Goal: Complete application form

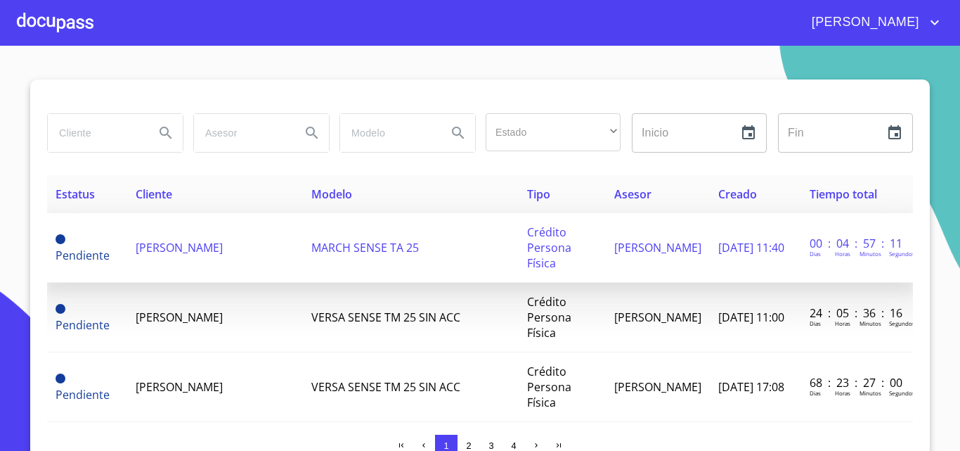
click at [218, 241] on td "[PERSON_NAME]" at bounding box center [215, 248] width 176 height 70
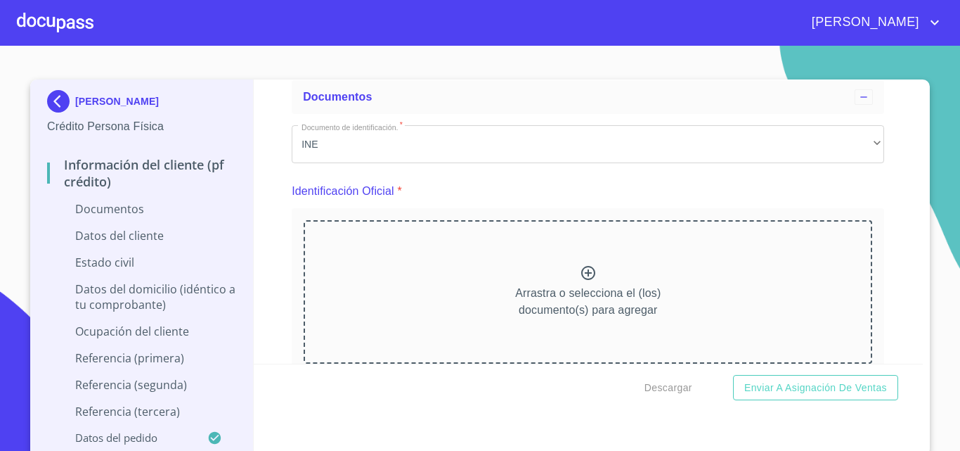
scroll to position [141, 0]
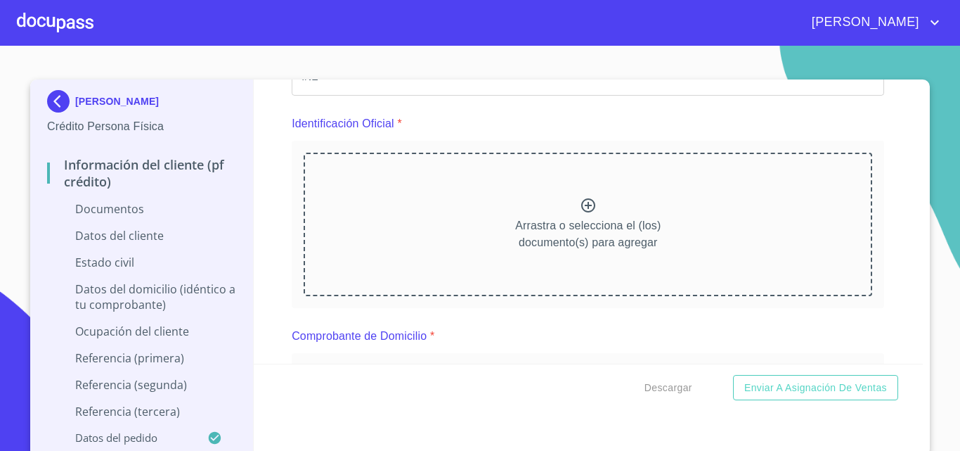
click at [570, 209] on div "Arrastra o selecciona el (los) documento(s) para agregar" at bounding box center [588, 224] width 569 height 143
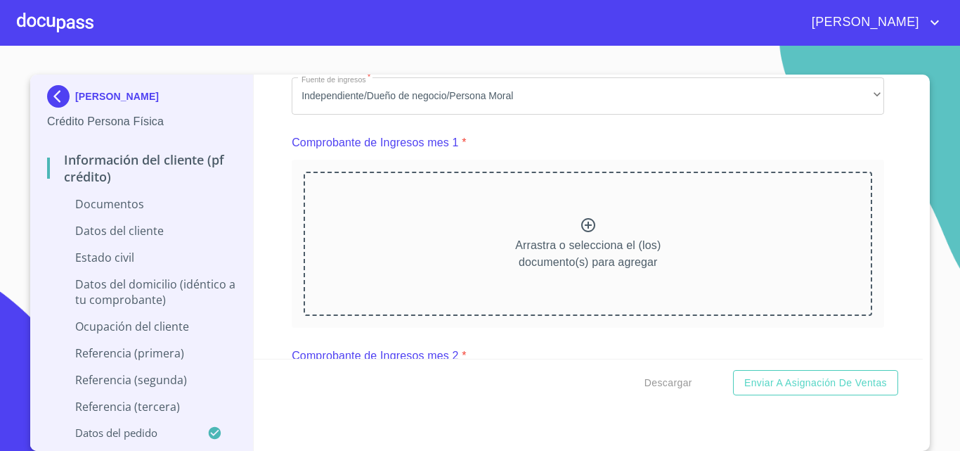
scroll to position [633, 0]
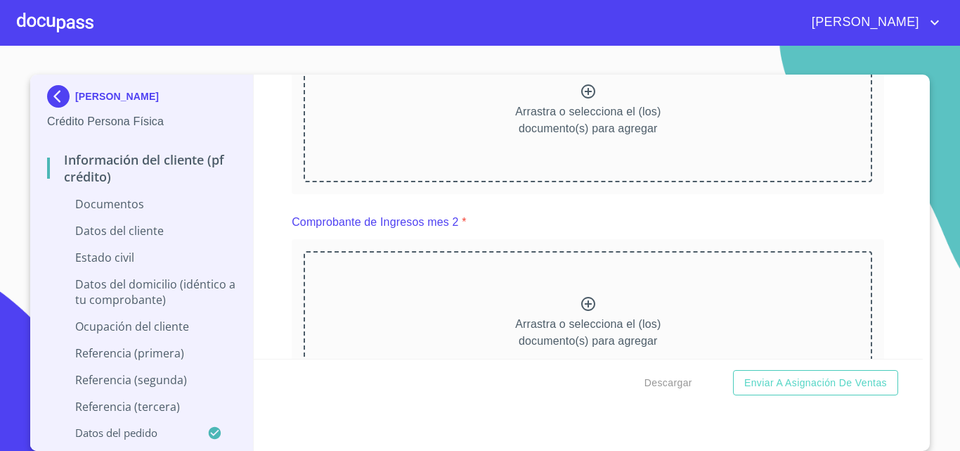
scroll to position [703, 0]
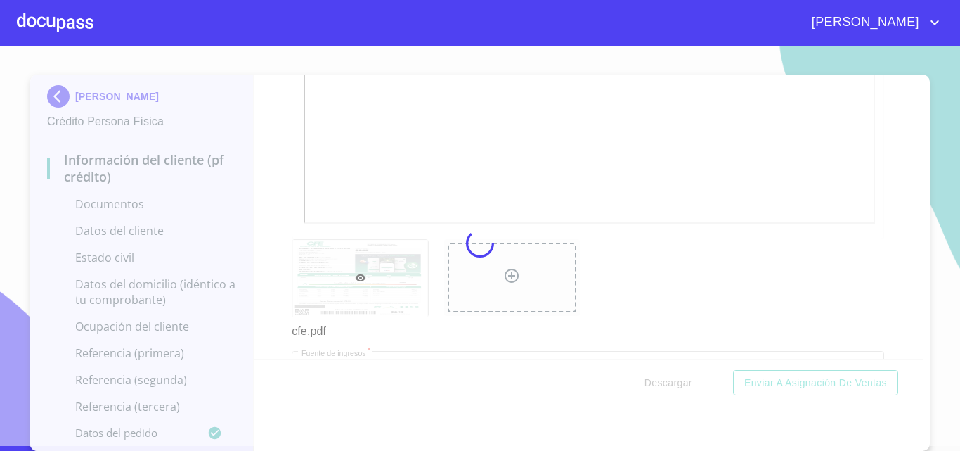
click at [268, 259] on div at bounding box center [480, 243] width 960 height 405
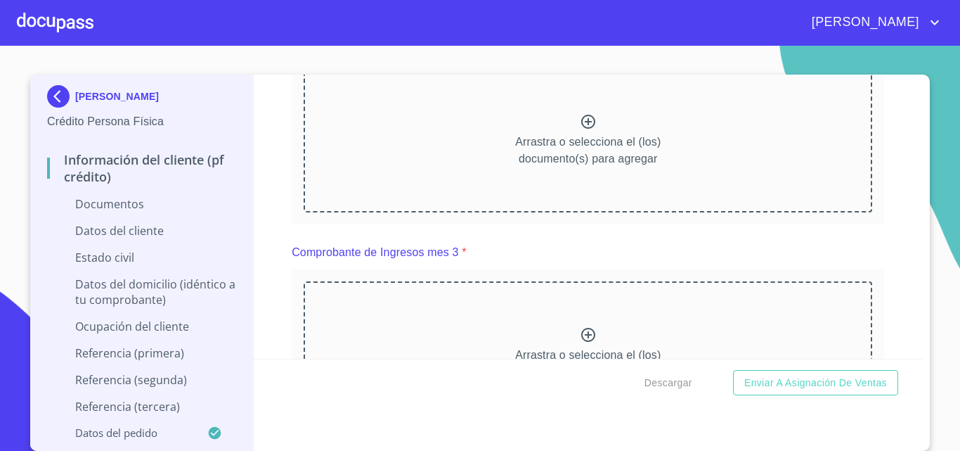
scroll to position [1335, 0]
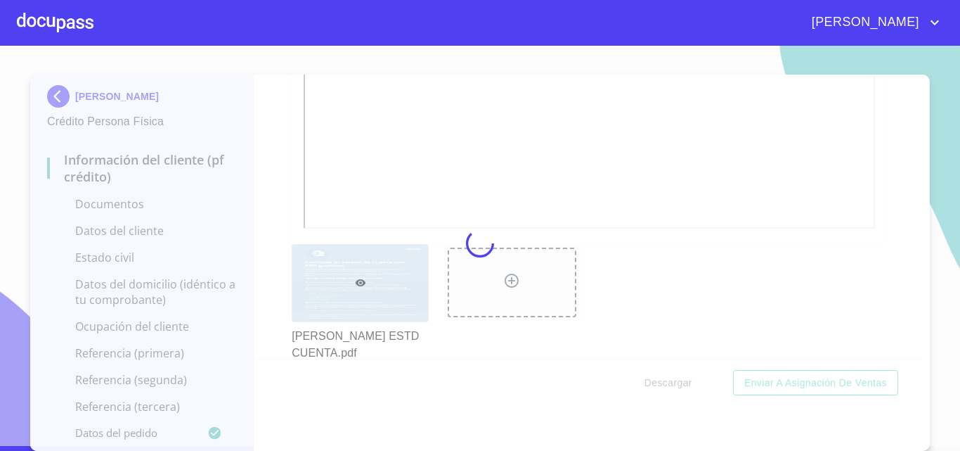
click at [273, 256] on div at bounding box center [480, 243] width 960 height 405
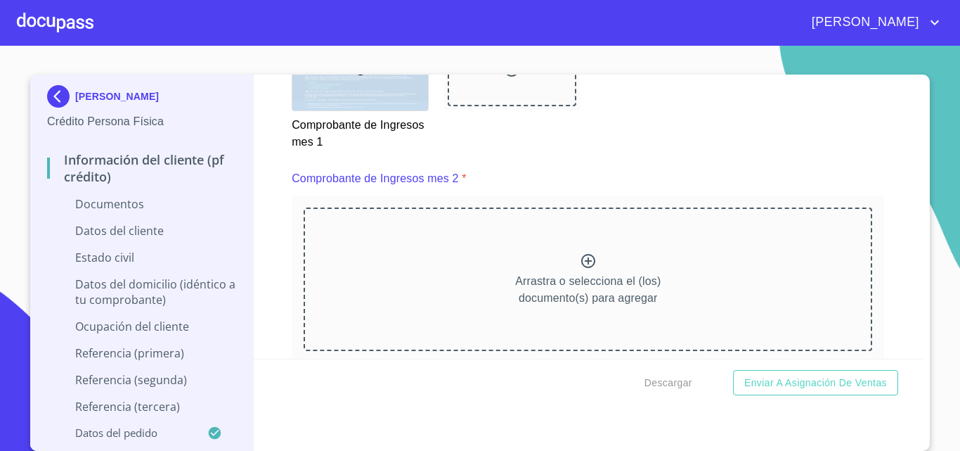
scroll to position [1898, 0]
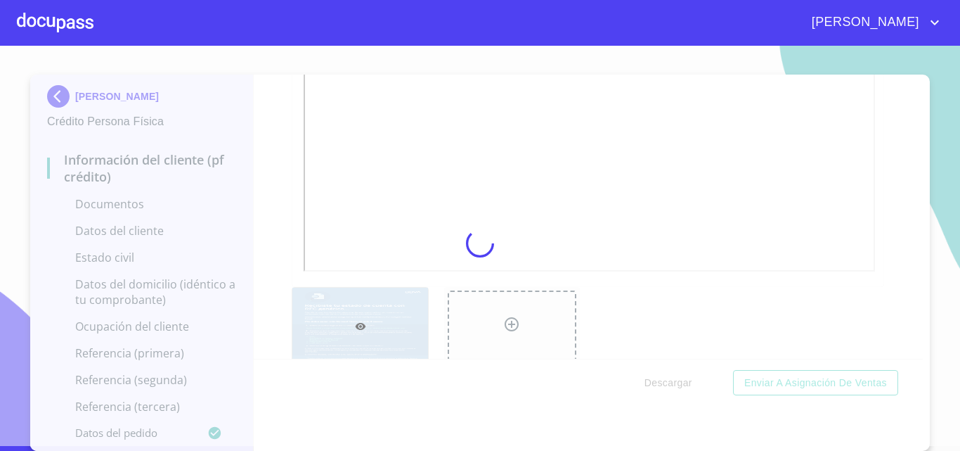
click at [273, 270] on div at bounding box center [480, 243] width 960 height 405
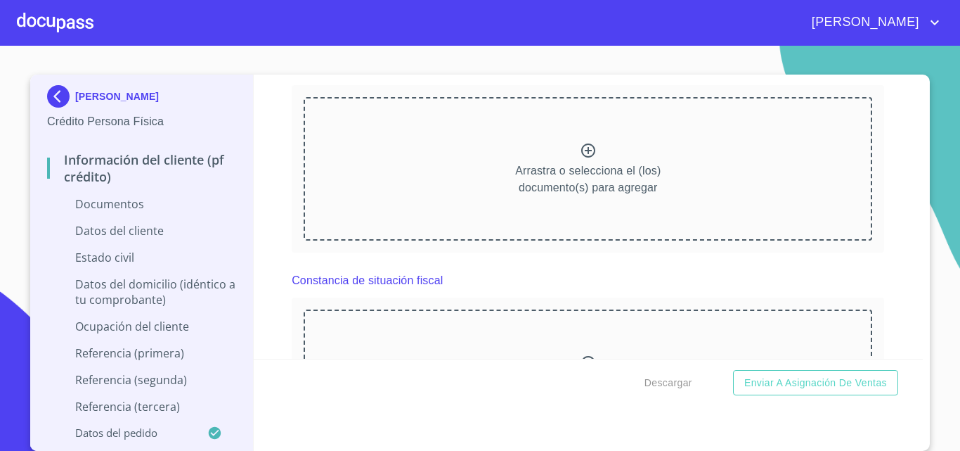
scroll to position [2671, 0]
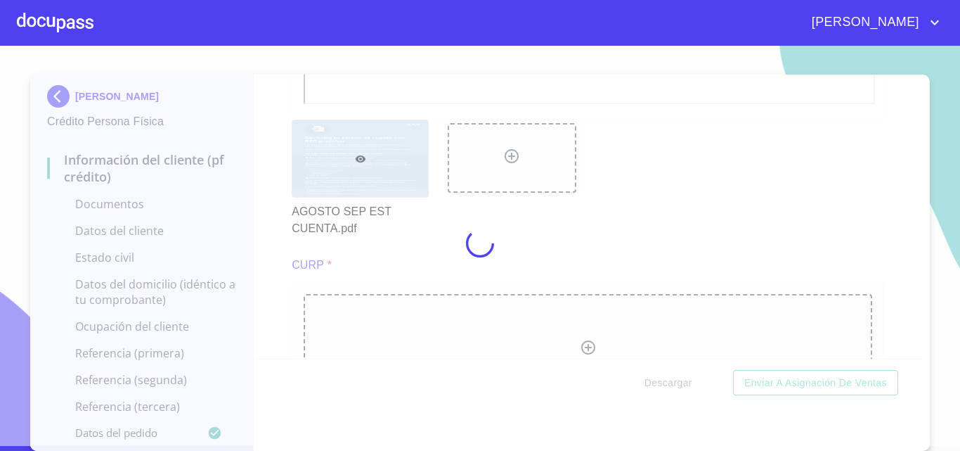
click at [274, 270] on div at bounding box center [480, 243] width 960 height 405
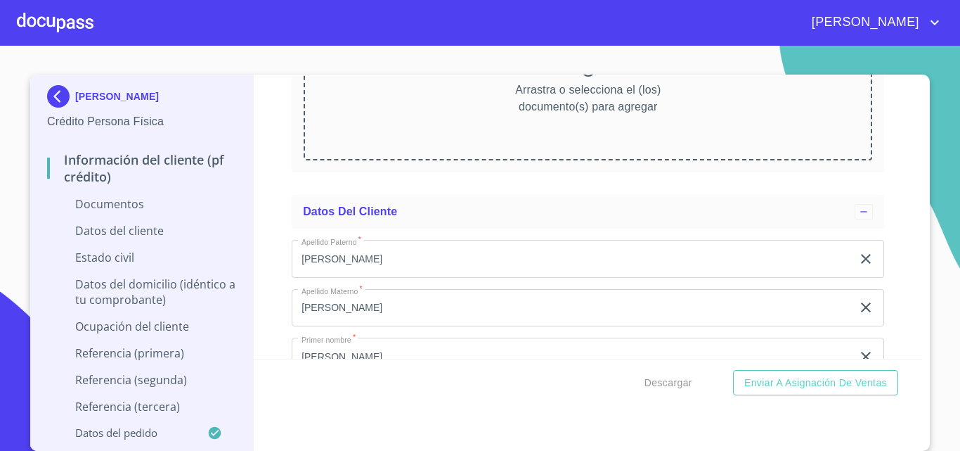
scroll to position [3233, 0]
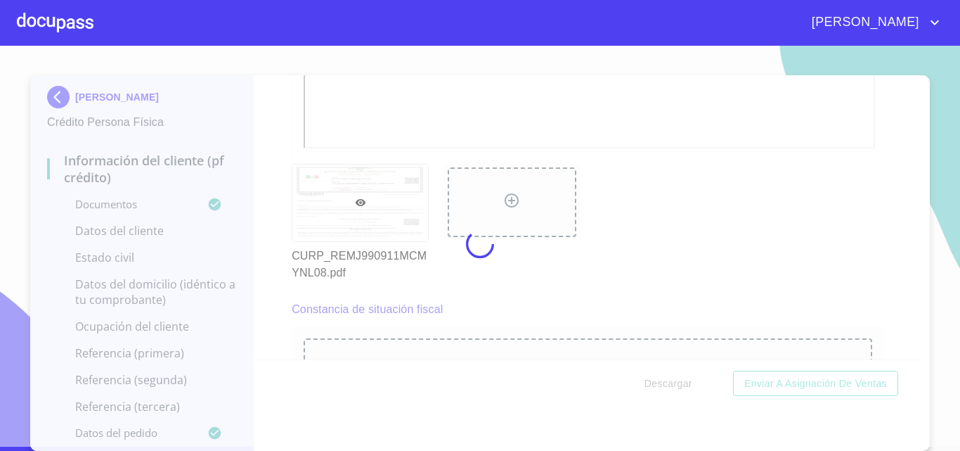
scroll to position [4, 0]
click at [267, 264] on div at bounding box center [480, 243] width 960 height 405
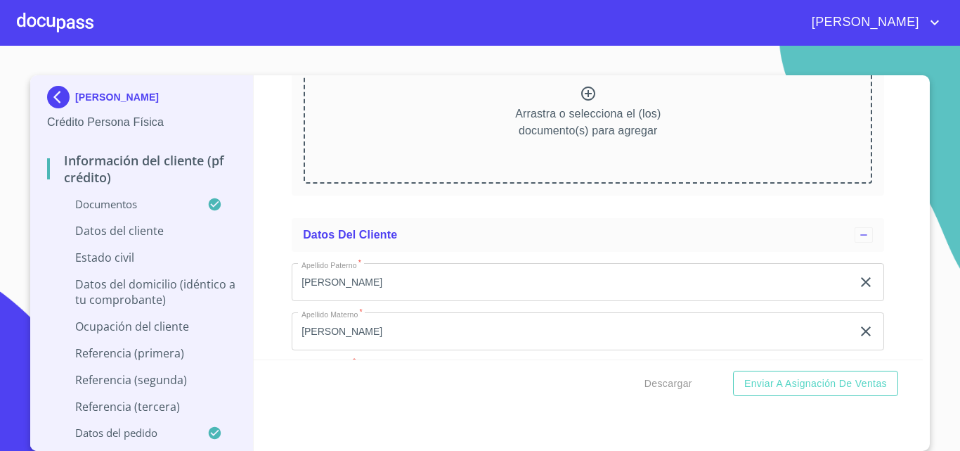
scroll to position [3655, 0]
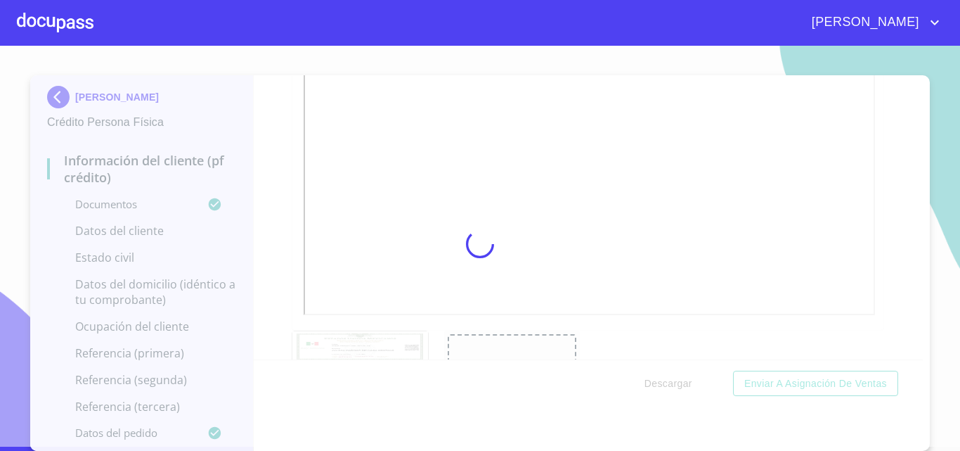
click at [266, 293] on div at bounding box center [480, 243] width 960 height 405
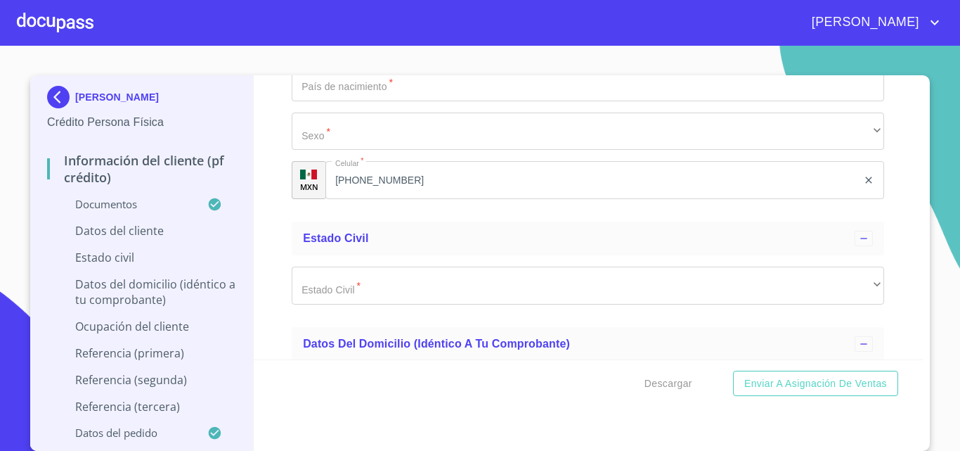
scroll to position [4568, 0]
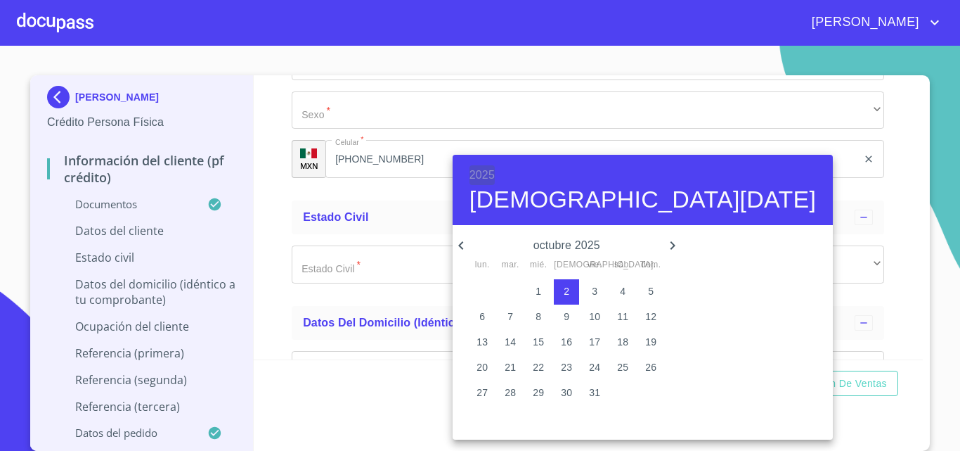
click at [488, 176] on h6 "2025" at bounding box center [481, 175] width 25 height 20
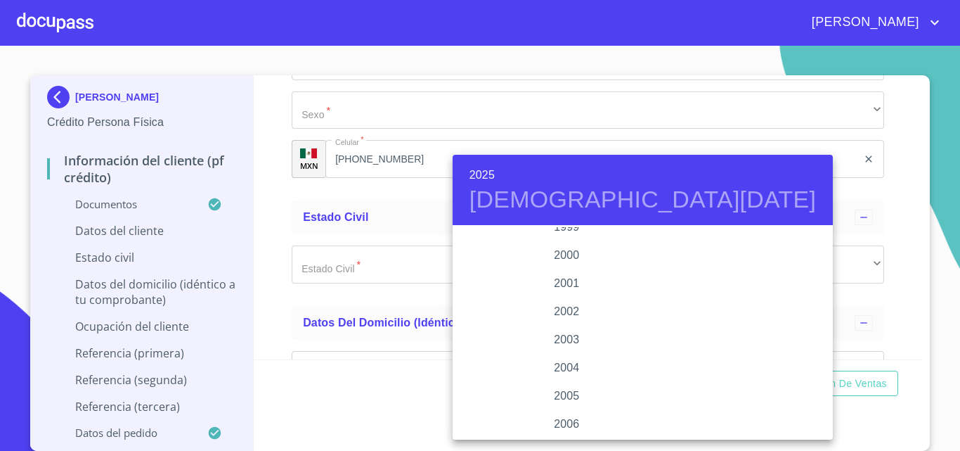
scroll to position [2024, 0]
click at [567, 295] on div "1999" at bounding box center [567, 297] width 228 height 28
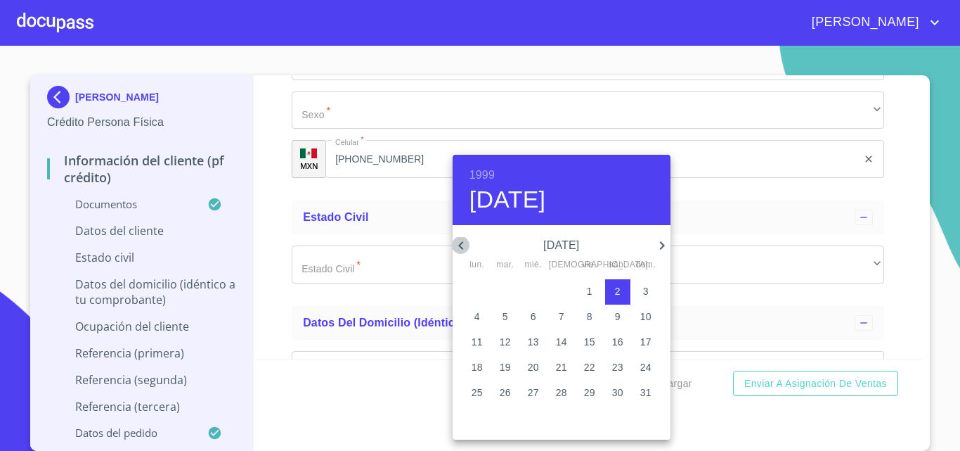
click at [457, 243] on icon "button" at bounding box center [461, 245] width 17 height 17
click at [529, 342] on p "15" at bounding box center [533, 342] width 11 height 14
click at [616, 318] on p "11" at bounding box center [617, 316] width 11 height 14
type input "11 de sep. de 1999"
click at [270, 298] on div at bounding box center [480, 225] width 960 height 451
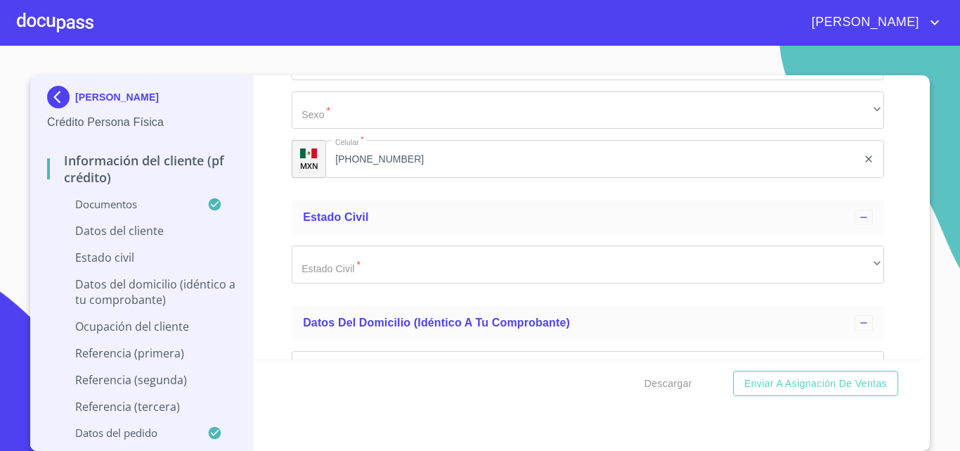
type input "REMJ990911TP9"
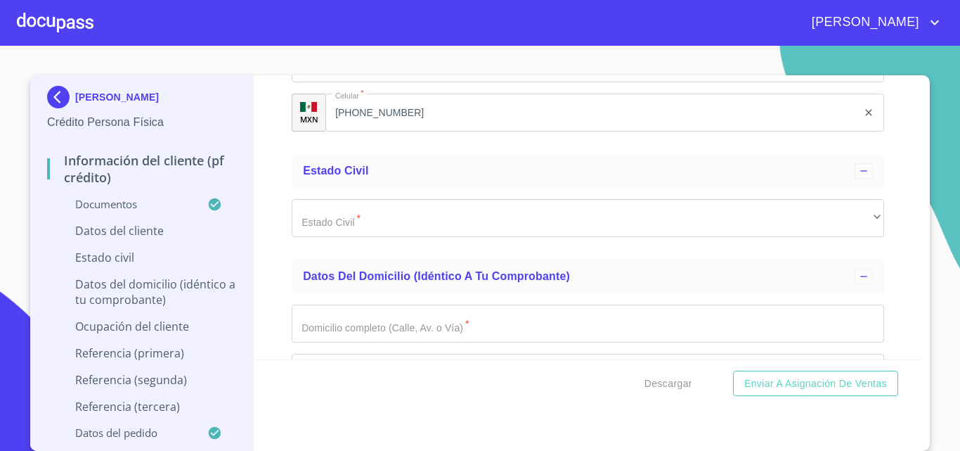
scroll to position [4639, 0]
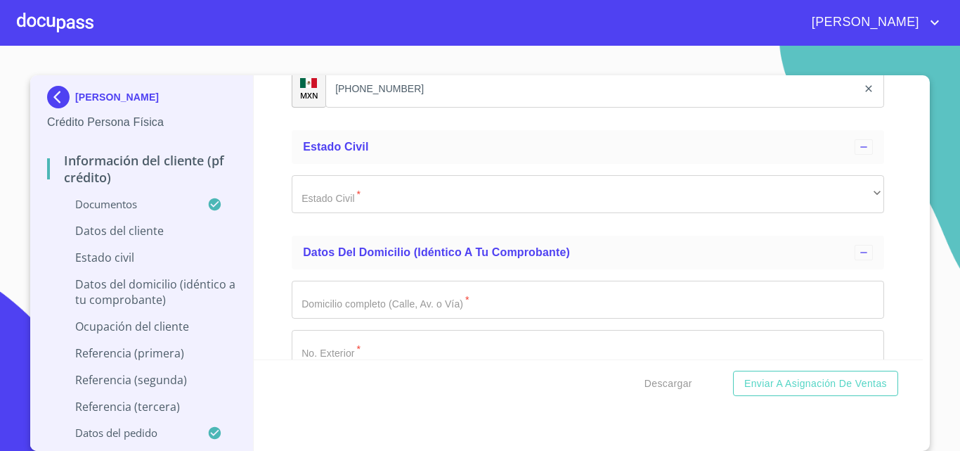
type input "REMJ990911MCMYNL08"
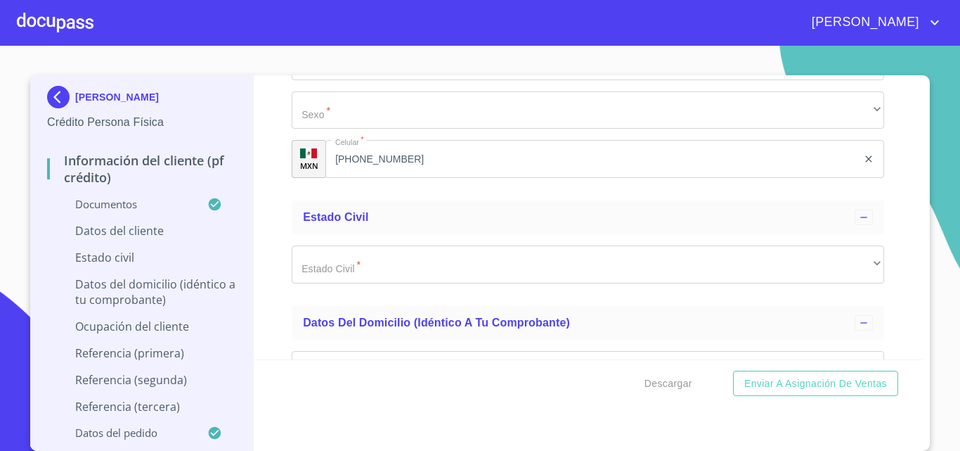
scroll to position [4779, 0]
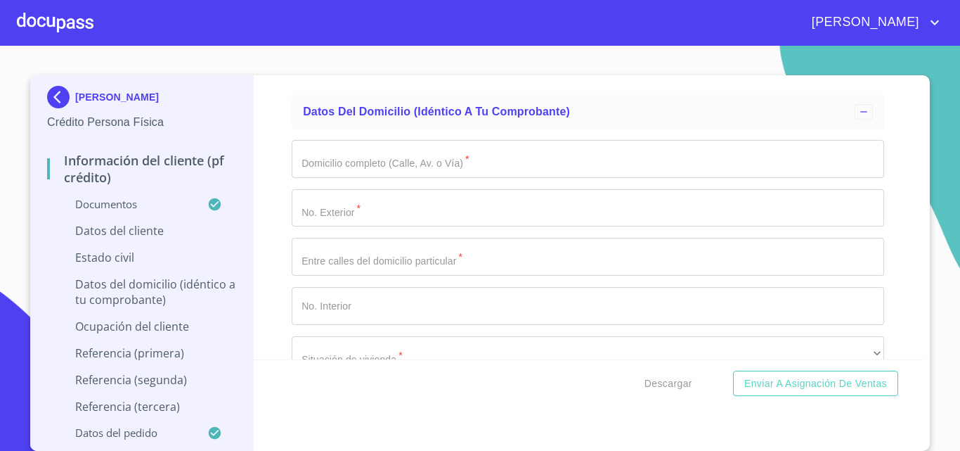
type input "2668936110"
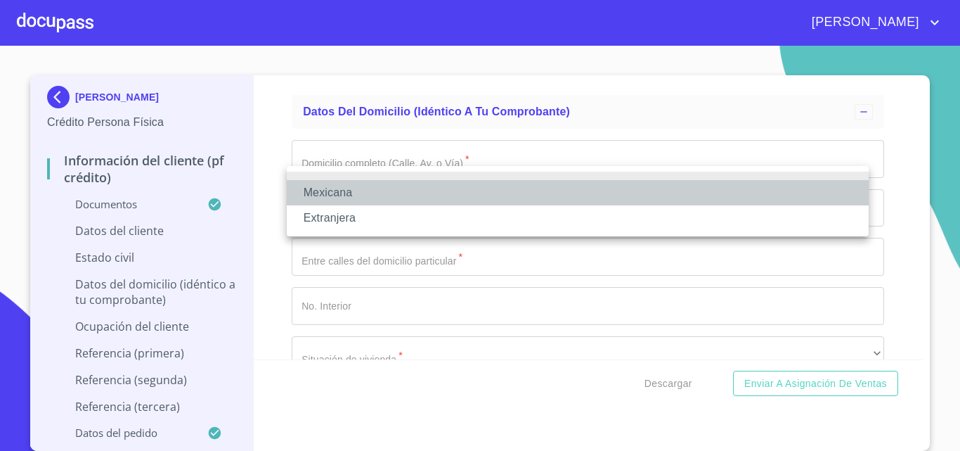
click at [355, 196] on li "Mexicana" at bounding box center [578, 192] width 582 height 25
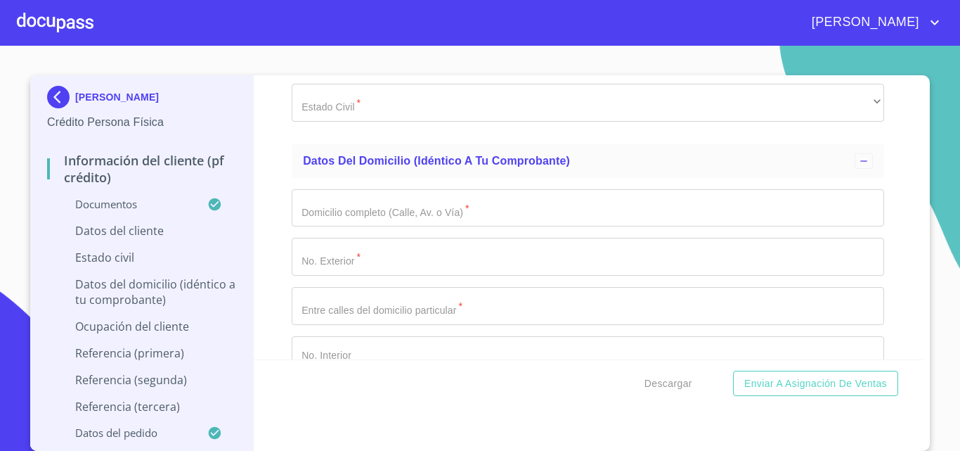
type input "[GEOGRAPHIC_DATA]"
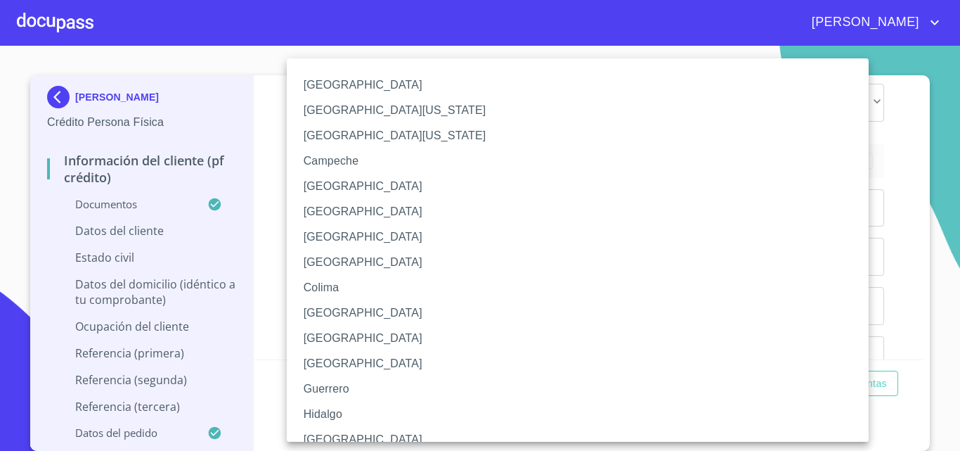
click at [339, 290] on li "Colima" at bounding box center [583, 287] width 592 height 25
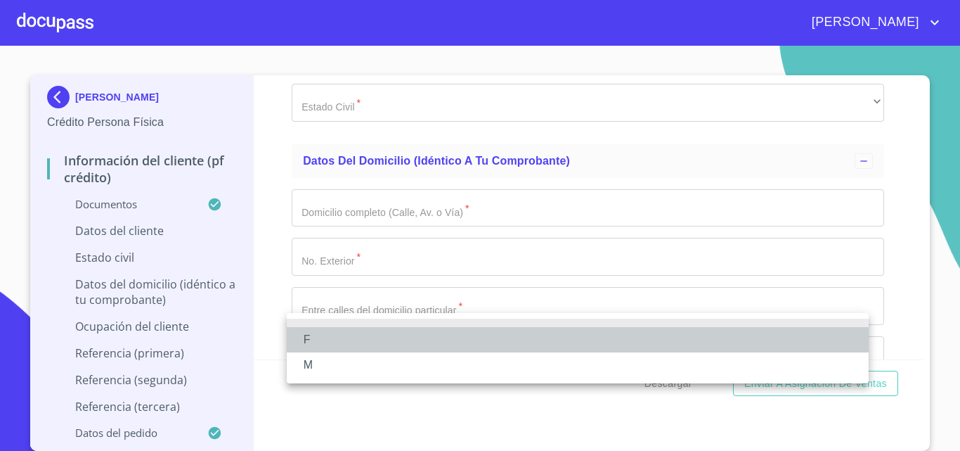
click at [353, 335] on li "F" at bounding box center [578, 339] width 582 height 25
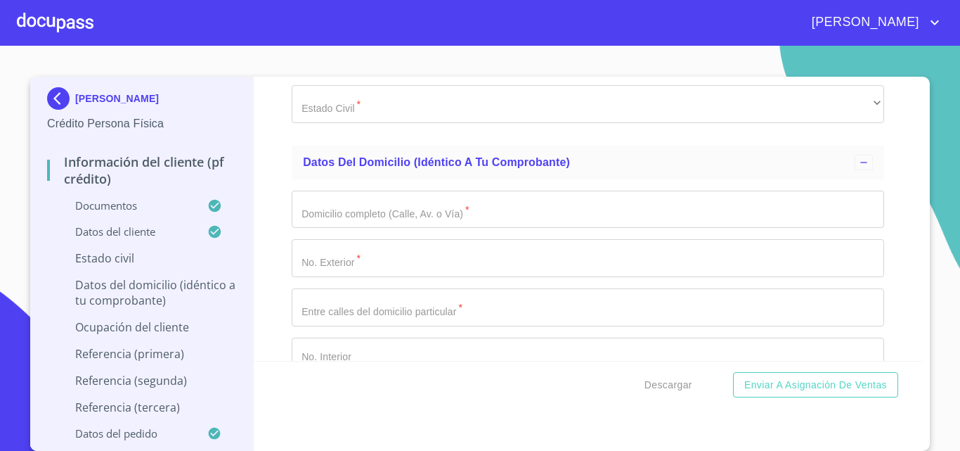
click at [283, 309] on div "Información del cliente (PF crédito) Documentos Documento de identificación.   …" at bounding box center [589, 219] width 670 height 284
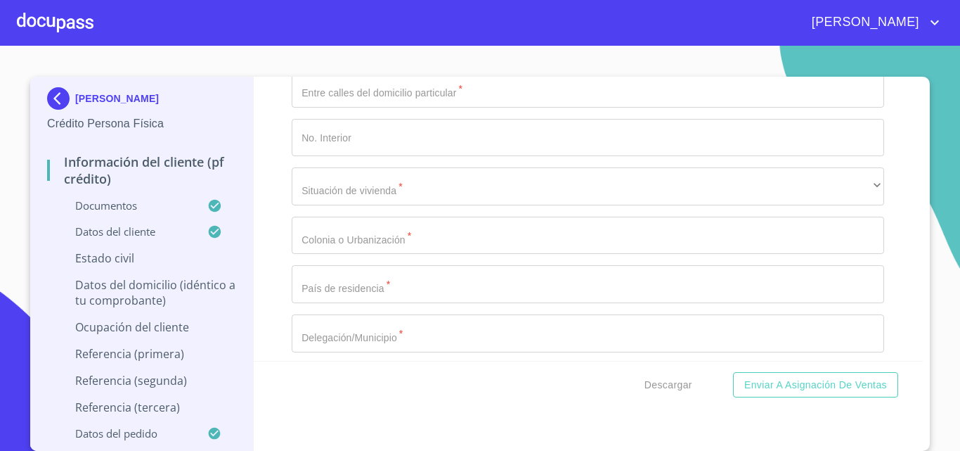
scroll to position [5060, 0]
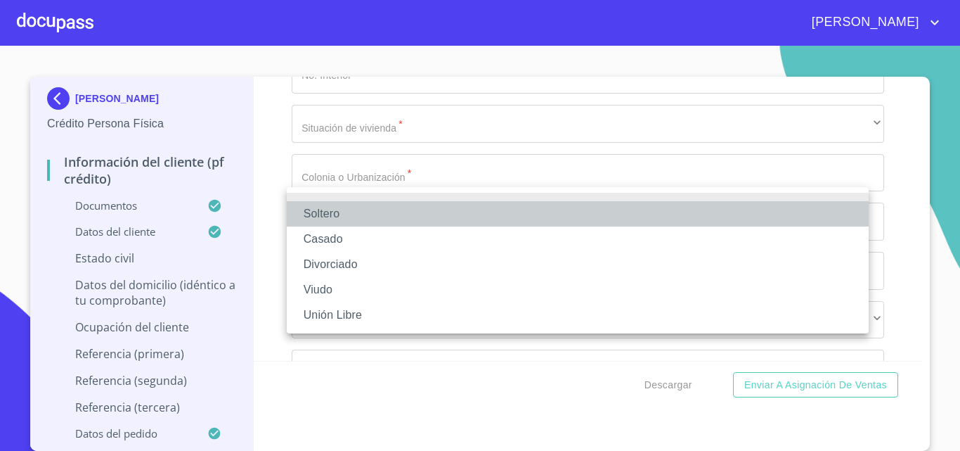
click at [378, 213] on li "Soltero" at bounding box center [578, 213] width 582 height 25
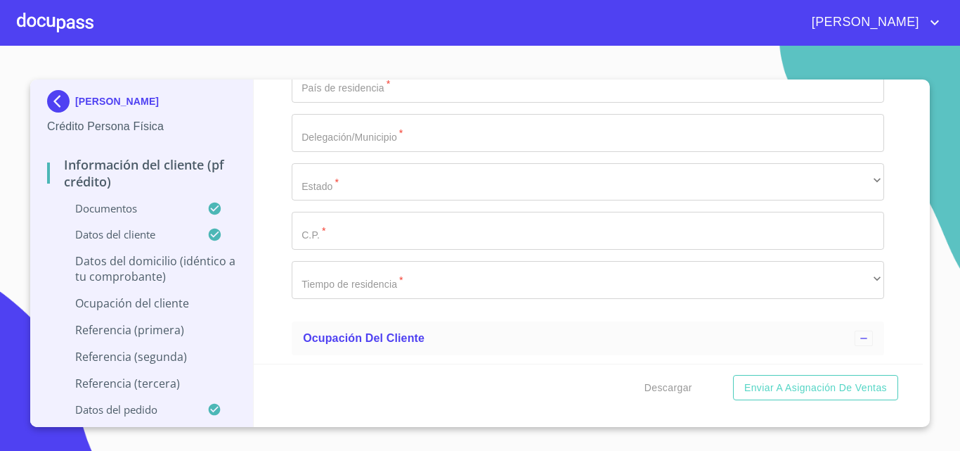
scroll to position [0, 0]
type input "COLINA CENTRAL"
type input "4170"
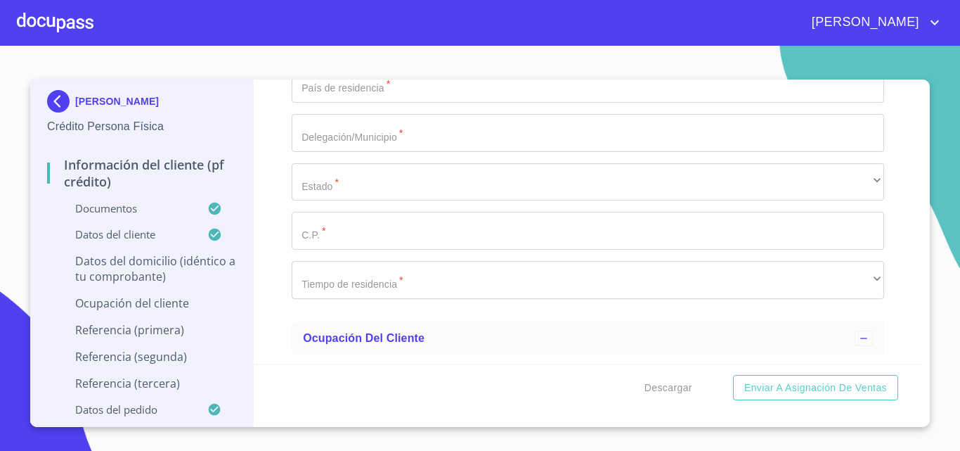
type input "[PERSON_NAME]"
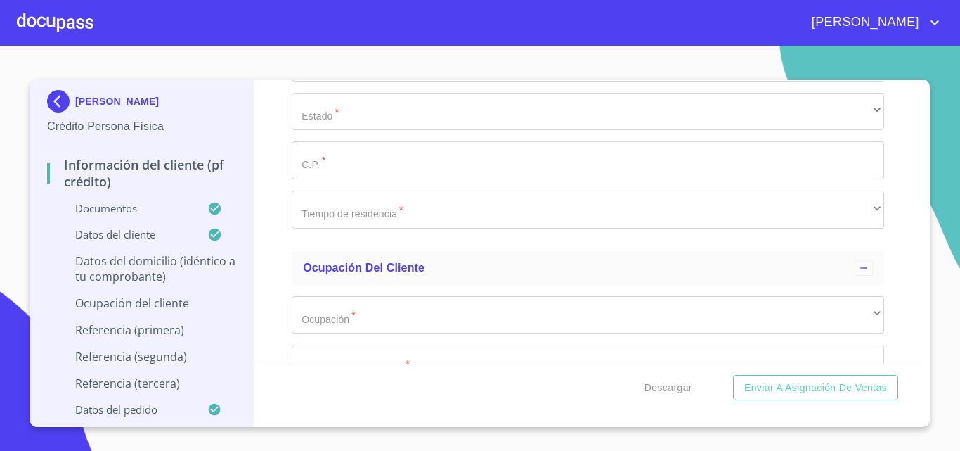
scroll to position [5341, 0]
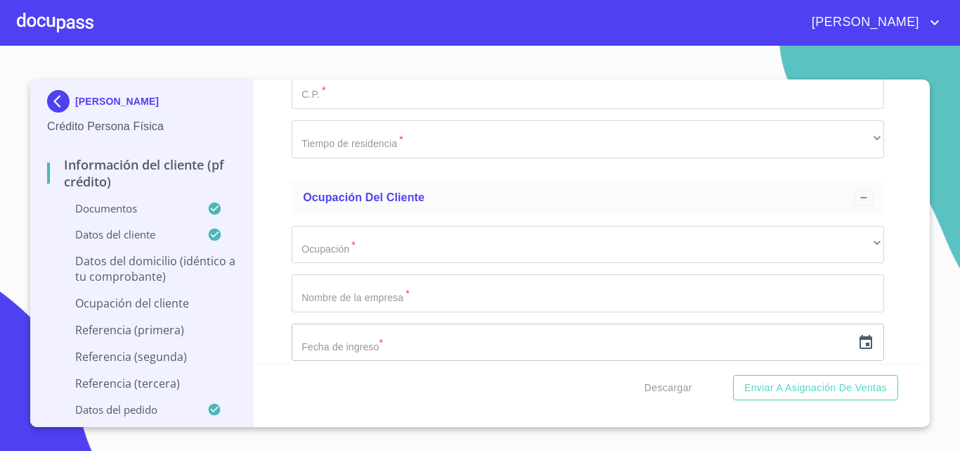
type input "1"
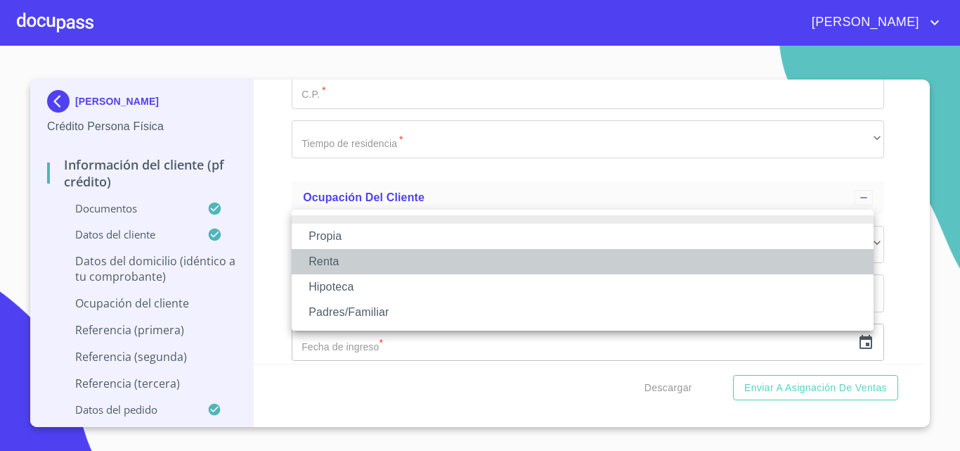
click at [421, 254] on li "Renta" at bounding box center [583, 261] width 582 height 25
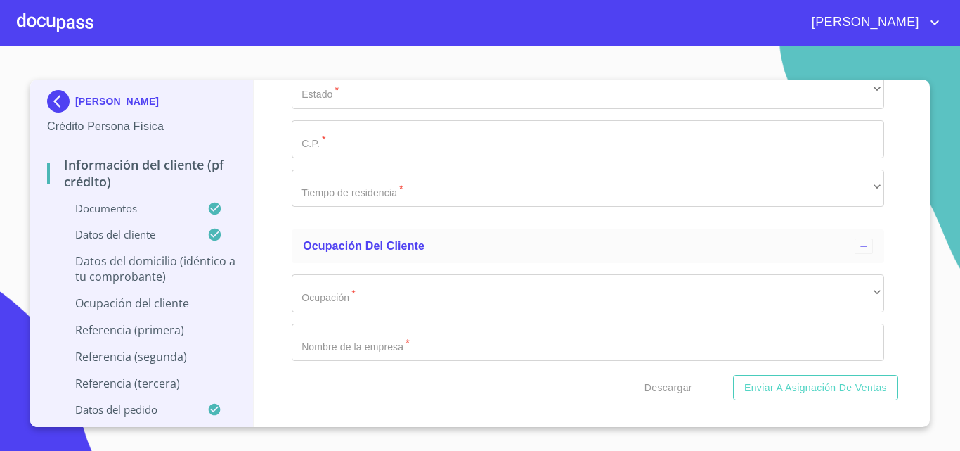
type input "$3,000"
click at [266, 245] on div "Información del cliente (PF crédito) Documentos Documento de identificación.   …" at bounding box center [589, 221] width 670 height 284
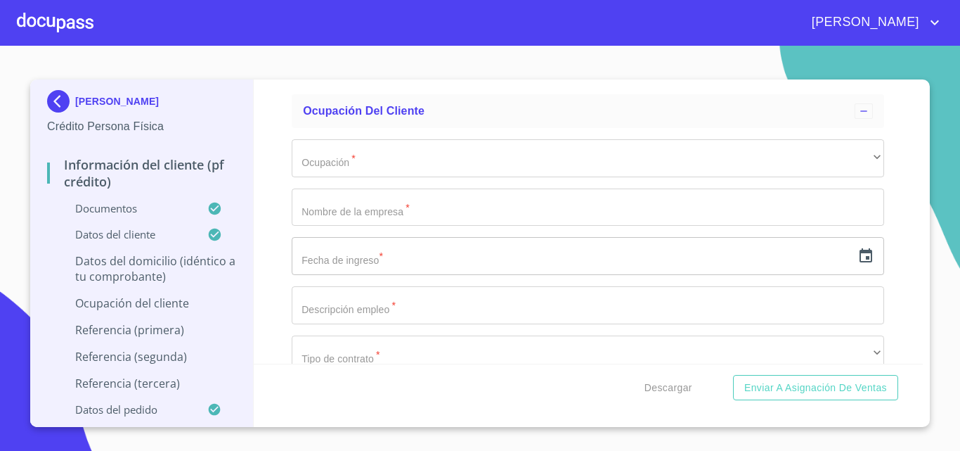
scroll to position [5482, 0]
click at [285, 185] on div "Información del cliente (PF crédito) Documentos Documento de identificación.   …" at bounding box center [589, 221] width 670 height 284
drag, startPoint x: 252, startPoint y: 230, endPoint x: 275, endPoint y: 224, distance: 23.2
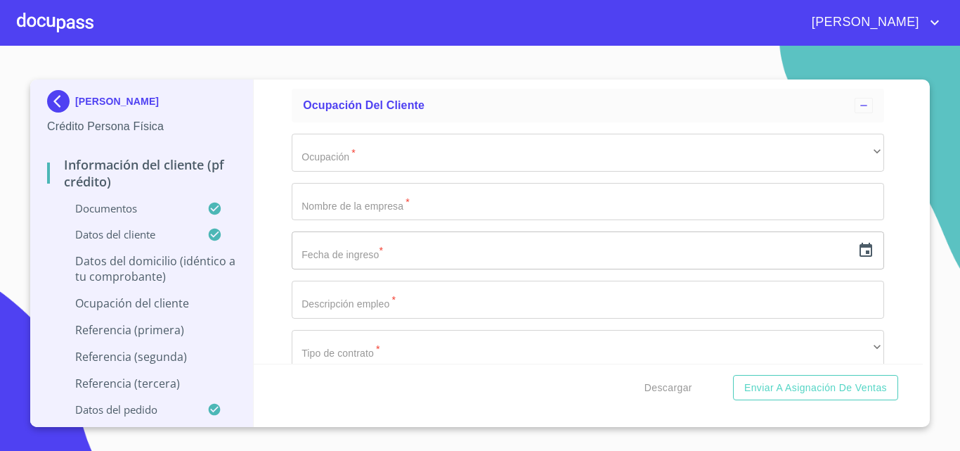
click at [254, 231] on div "[PERSON_NAME] Crédito Persona Física Información del cliente (PF crédito) Docum…" at bounding box center [476, 252] width 893 height 347
type input "COLINAS TONALA"
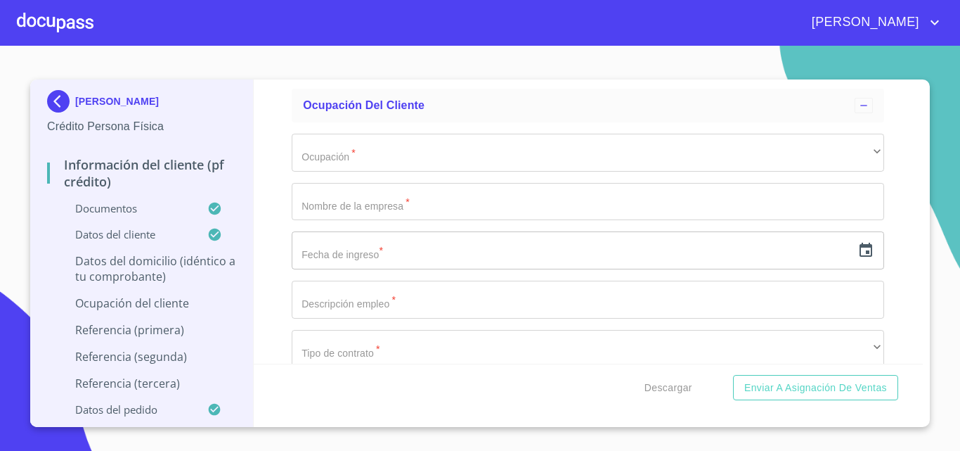
type input "[GEOGRAPHIC_DATA]"
type input "TONALA"
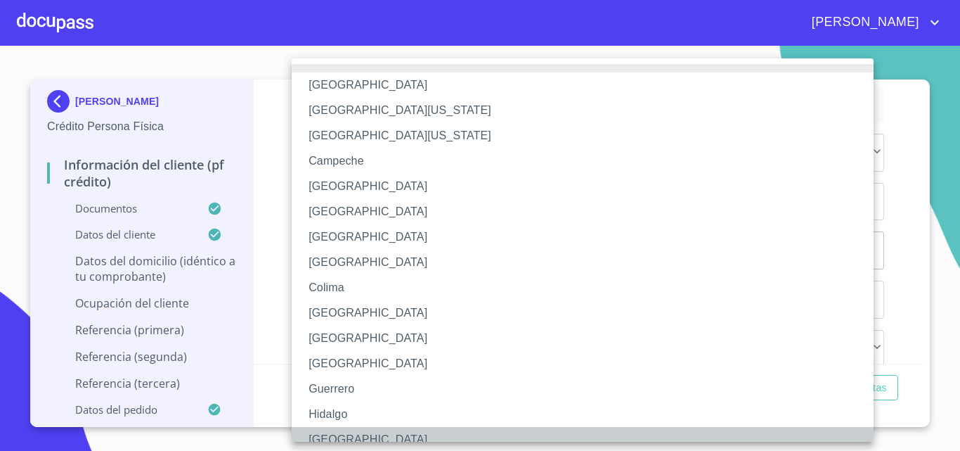
click at [356, 432] on li "[GEOGRAPHIC_DATA]" at bounding box center [588, 439] width 592 height 25
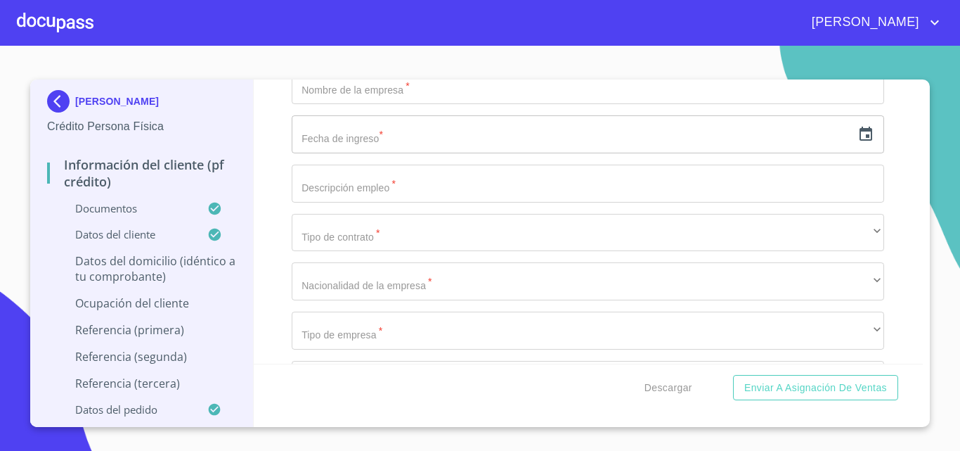
scroll to position [5623, 0]
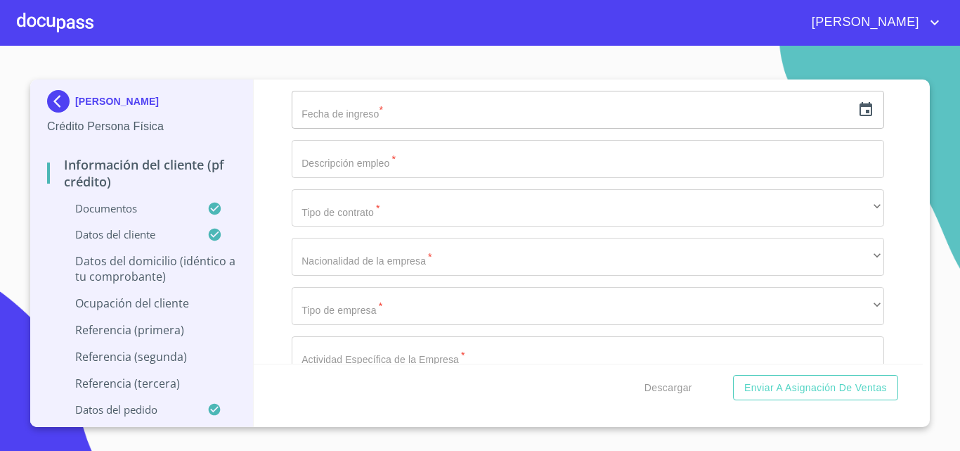
type input "45402"
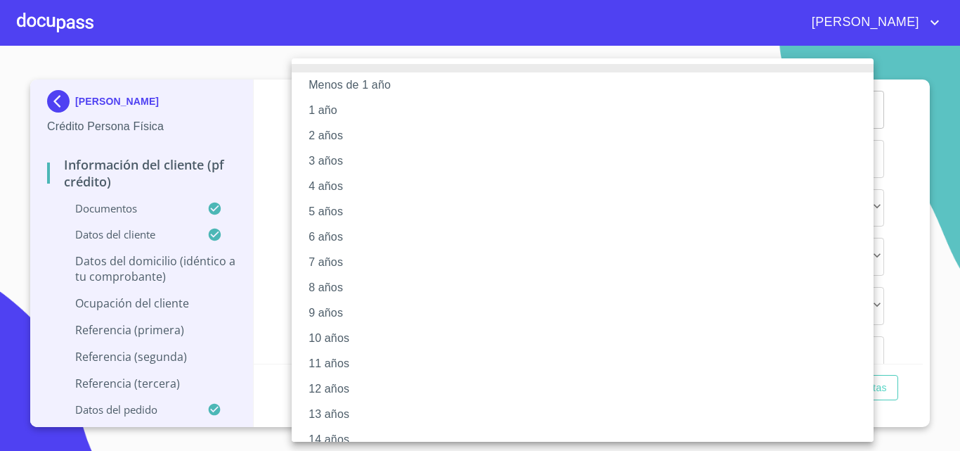
click at [361, 205] on li "5 años" at bounding box center [588, 211] width 592 height 25
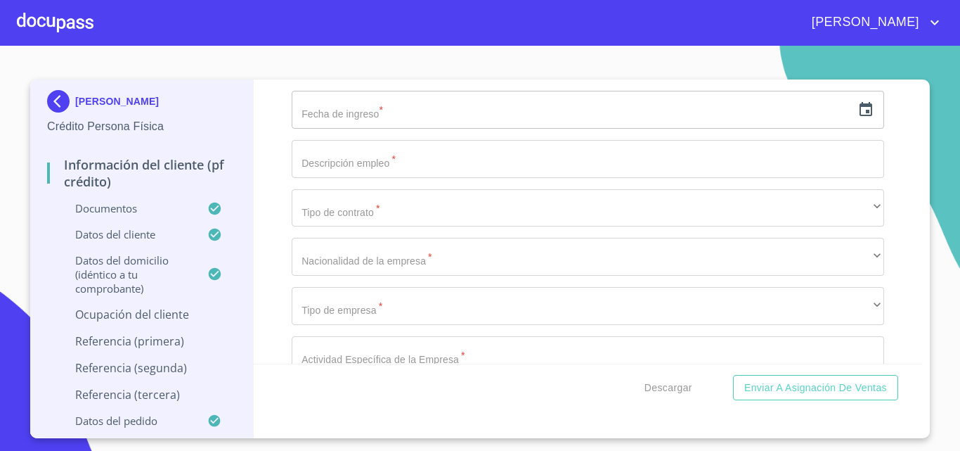
click at [282, 217] on div "Información del cliente (PF crédito) Documentos Documento de identificación.   …" at bounding box center [589, 221] width 670 height 284
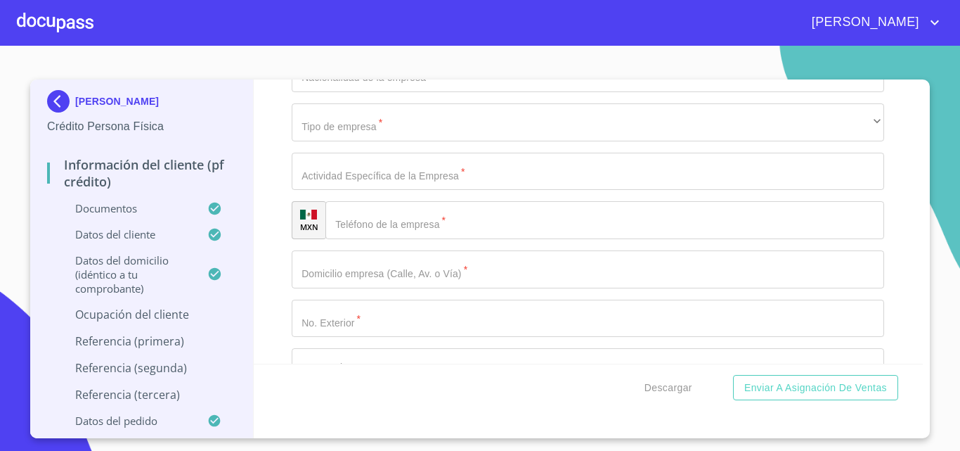
scroll to position [5833, 0]
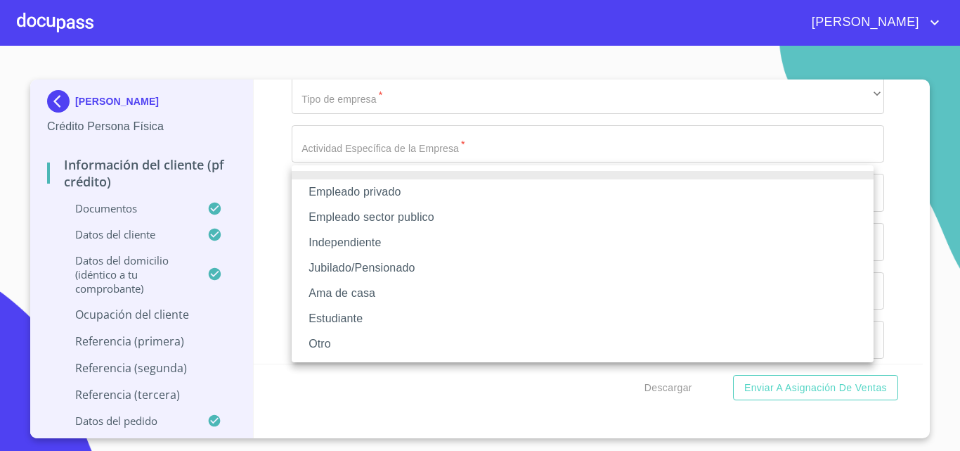
click at [373, 241] on li "Independiente" at bounding box center [583, 242] width 582 height 25
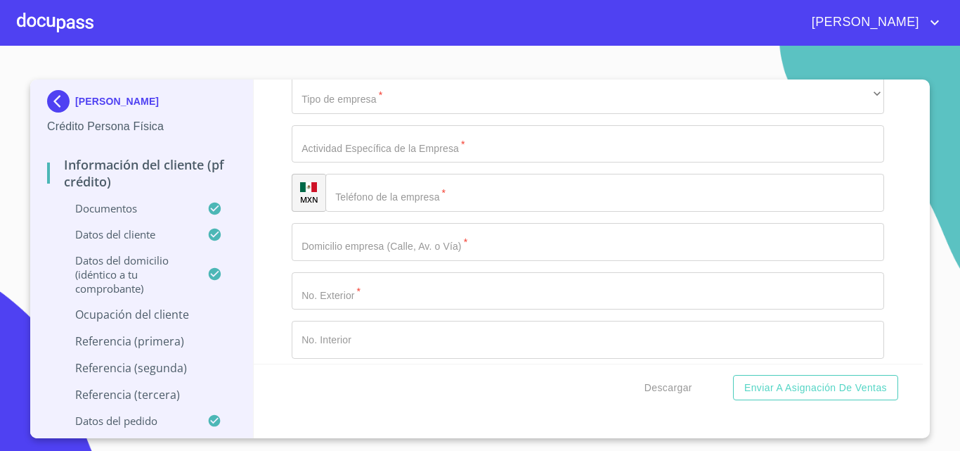
type input "[PERSON_NAME]"
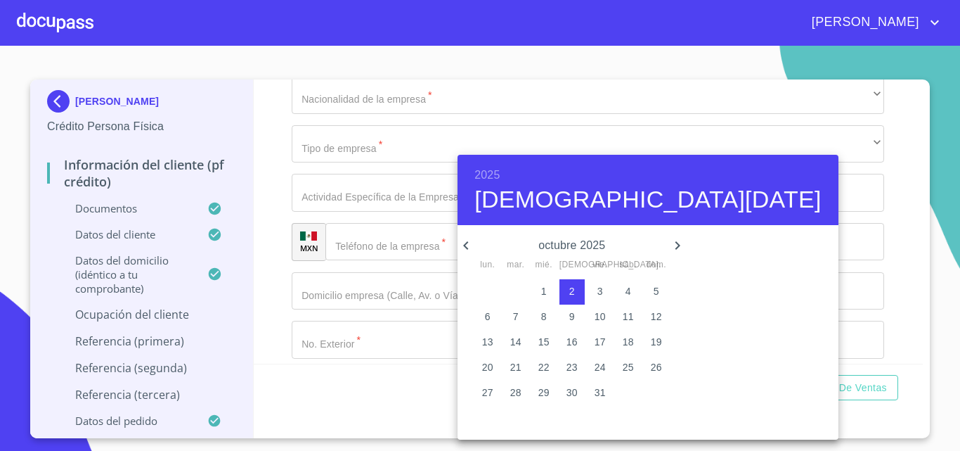
click at [495, 171] on h6 "2025" at bounding box center [486, 175] width 25 height 20
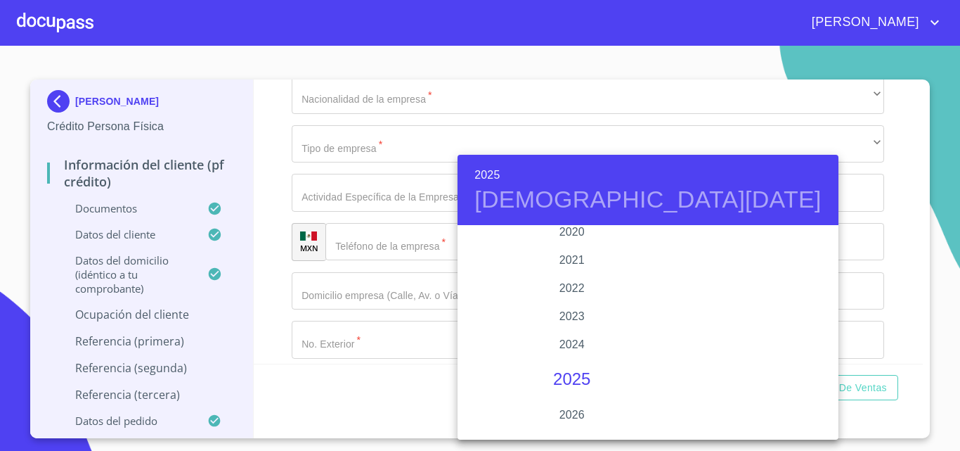
scroll to position [2586, 0]
click at [574, 320] on div "2020" at bounding box center [572, 325] width 228 height 28
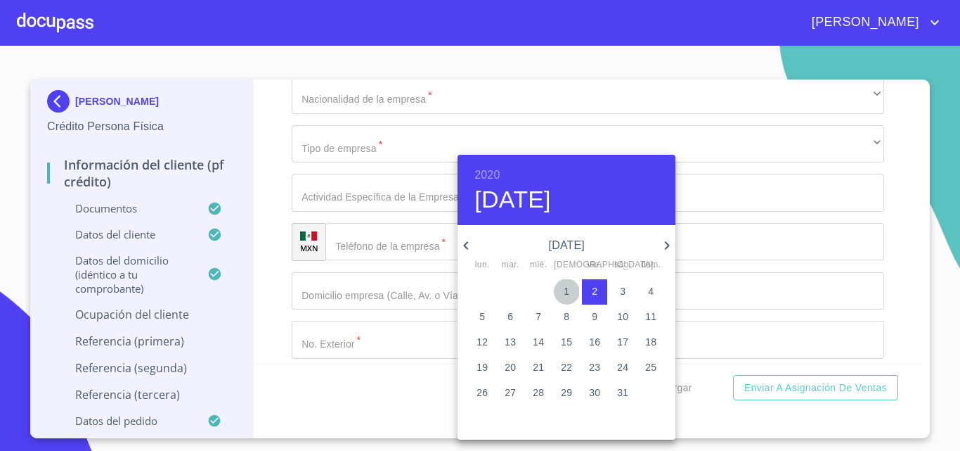
click at [564, 287] on p "1" at bounding box center [567, 291] width 6 height 14
type input "1 de oct. de 2020"
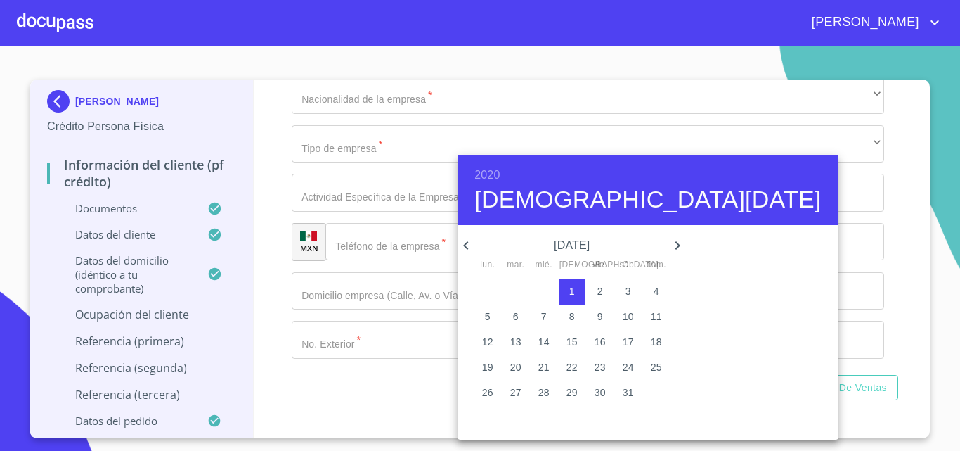
click at [268, 282] on div at bounding box center [480, 225] width 960 height 451
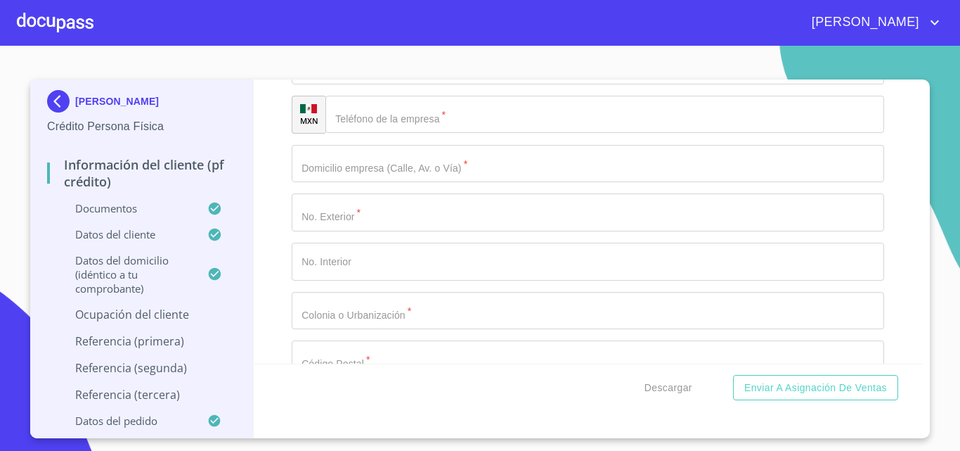
scroll to position [5974, 0]
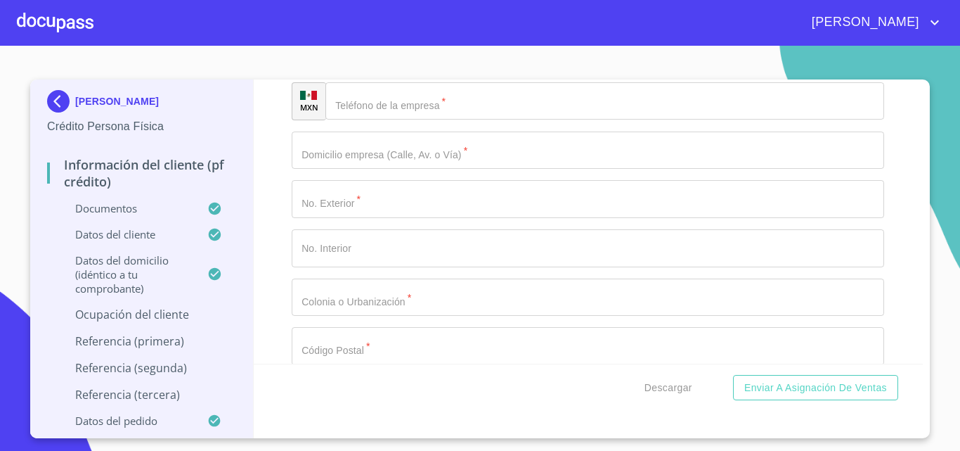
type input "n"
type input "NEGOCIO DE BOUTIQUE Y VENTA DE ROPA"
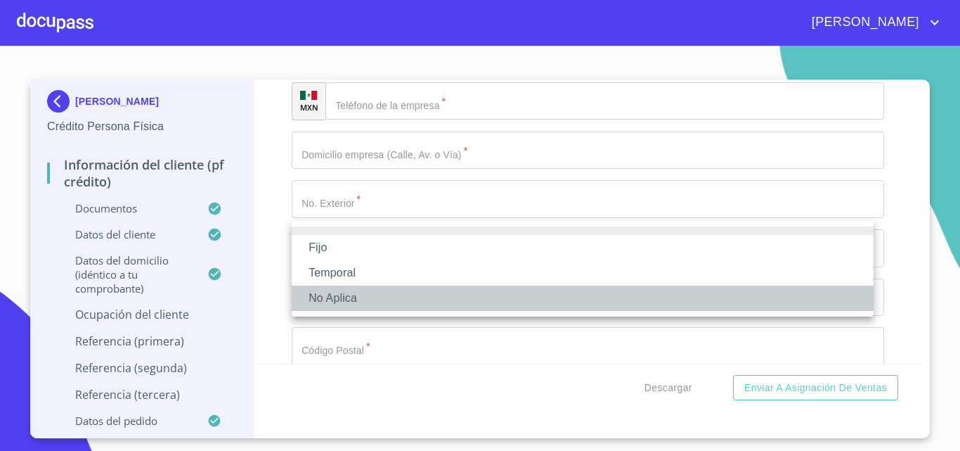
click at [366, 288] on li "No Aplica" at bounding box center [583, 297] width 582 height 25
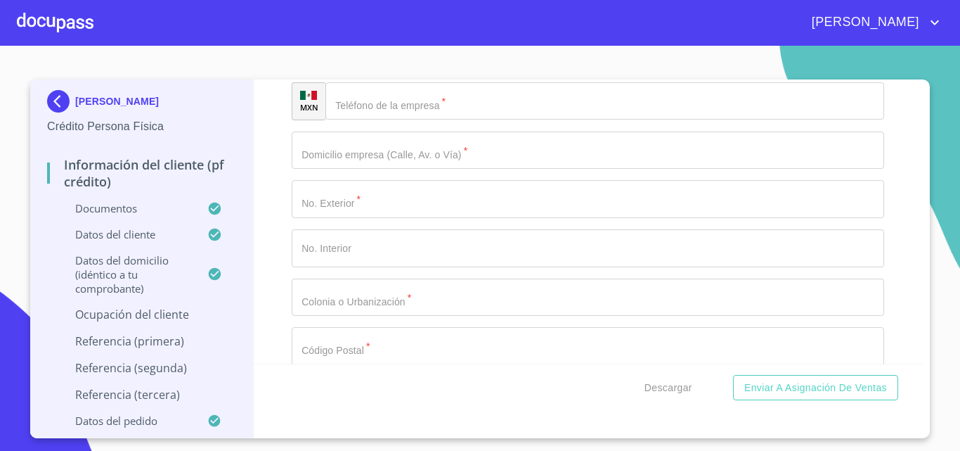
type input "5"
type input "4"
type input "40000"
click at [264, 220] on div "Información del cliente (PF crédito) Documentos Documento de identificación.   …" at bounding box center [589, 221] width 670 height 284
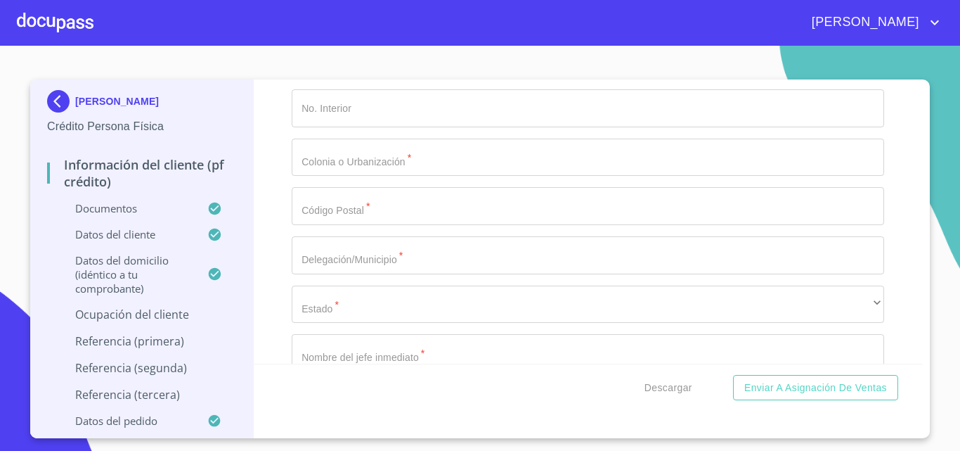
scroll to position [6115, 0]
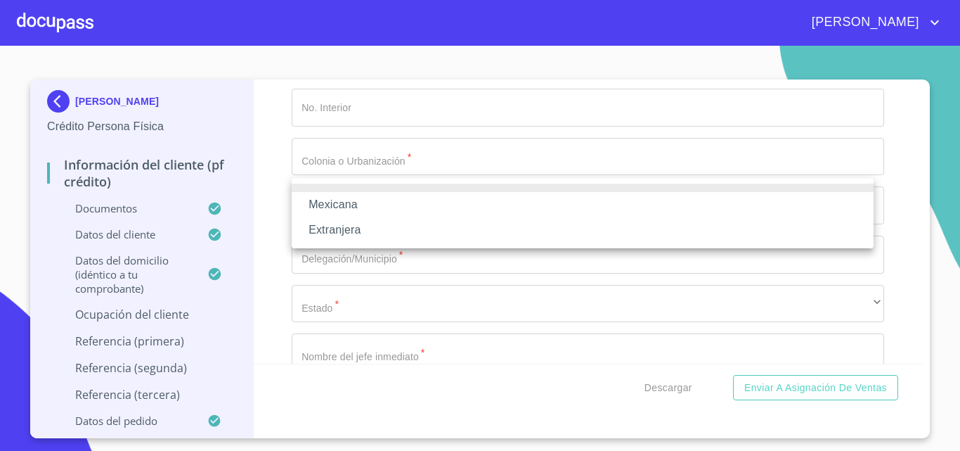
click at [372, 195] on li "Mexicana" at bounding box center [583, 204] width 582 height 25
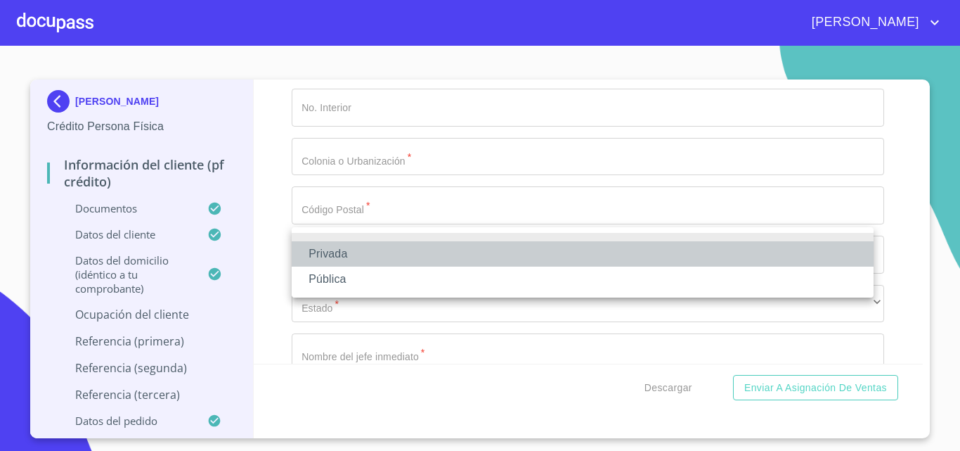
click at [363, 255] on li "Privada" at bounding box center [583, 253] width 582 height 25
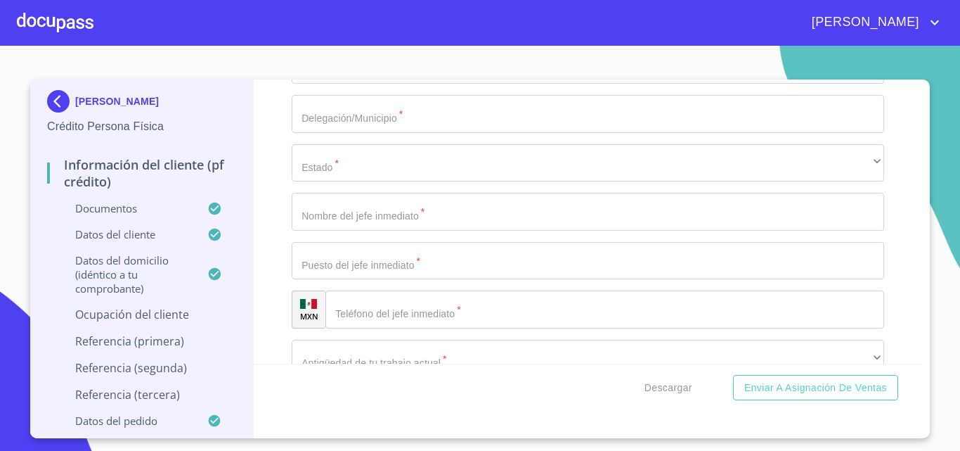
type input "VENTA DE ROPA Y SALON DE BELLEZA"
type input "[PHONE_NUMBER]"
click at [276, 169] on div "Información del cliente (PF crédito) Documentos Documento de identificación.   …" at bounding box center [589, 221] width 670 height 284
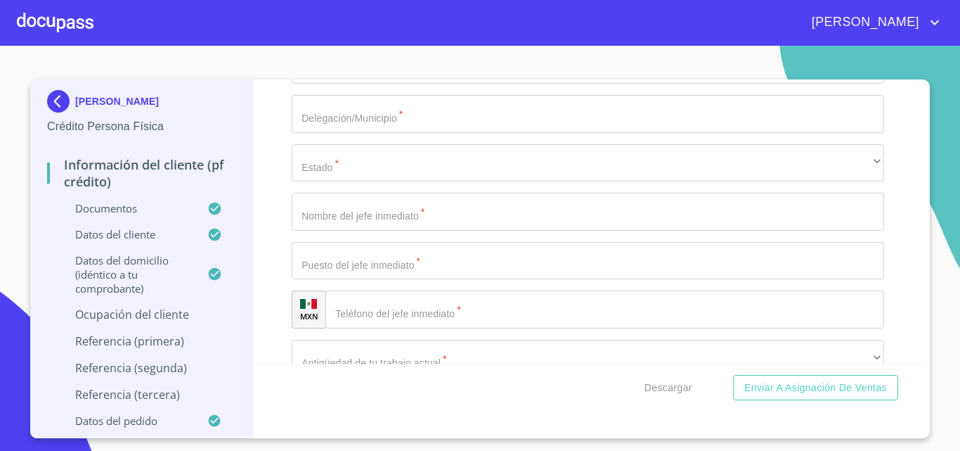
type input "COLINA CENTRAL"
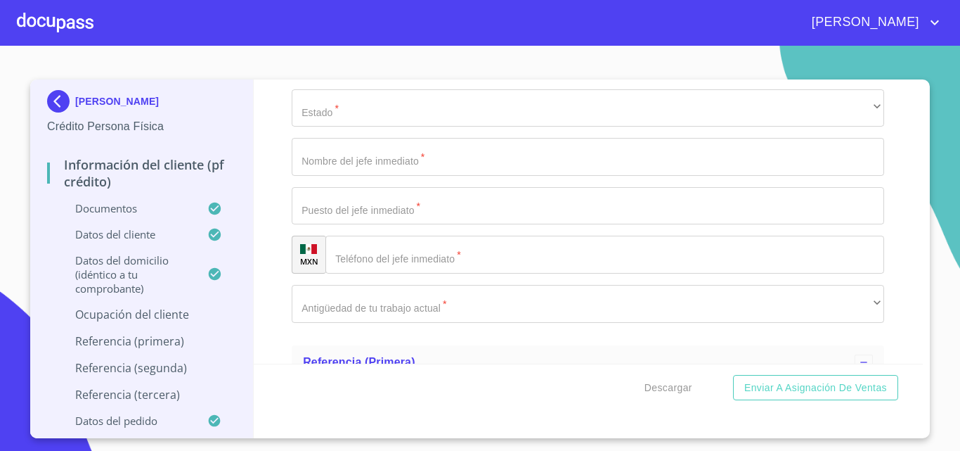
scroll to position [6325, 0]
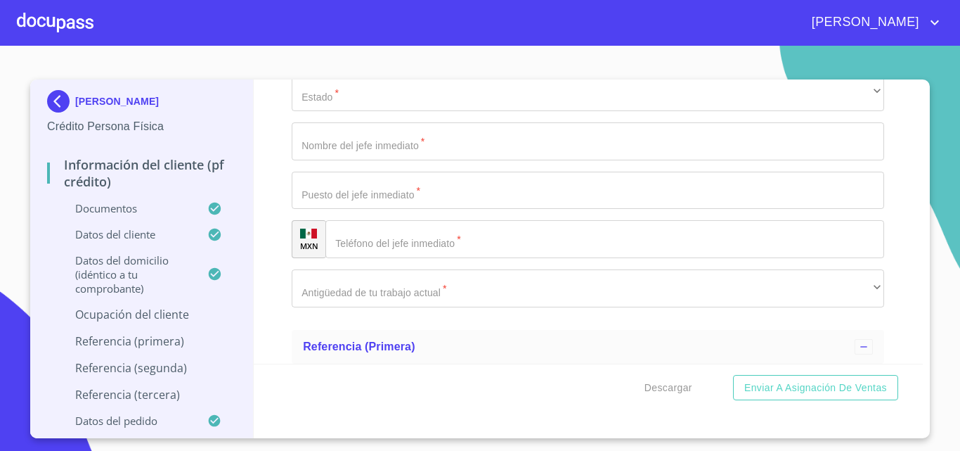
type input "4170"
type input "1"
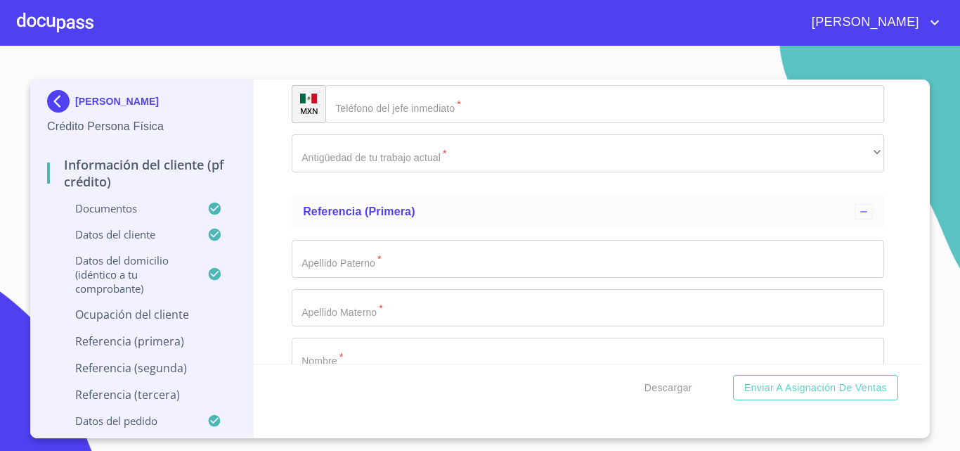
scroll to position [6466, 0]
type input "COLINAS TONALA"
type input "45402"
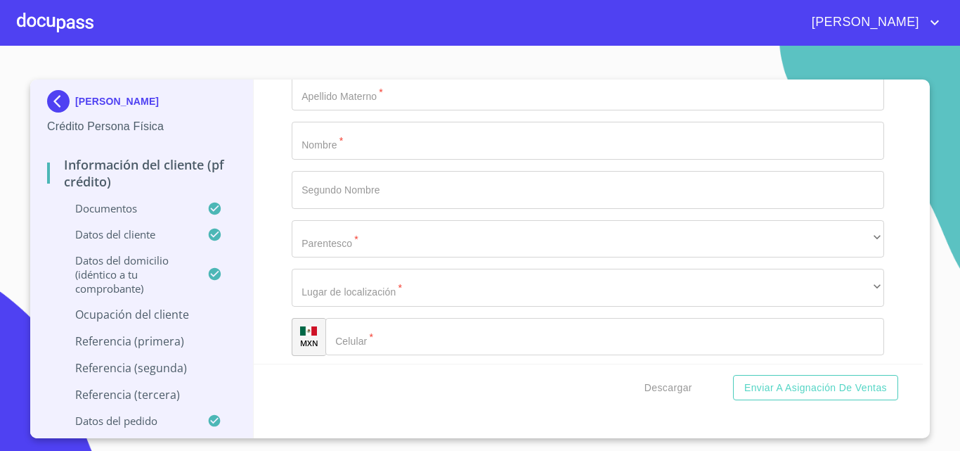
scroll to position [6677, 0]
type input "TONALA"
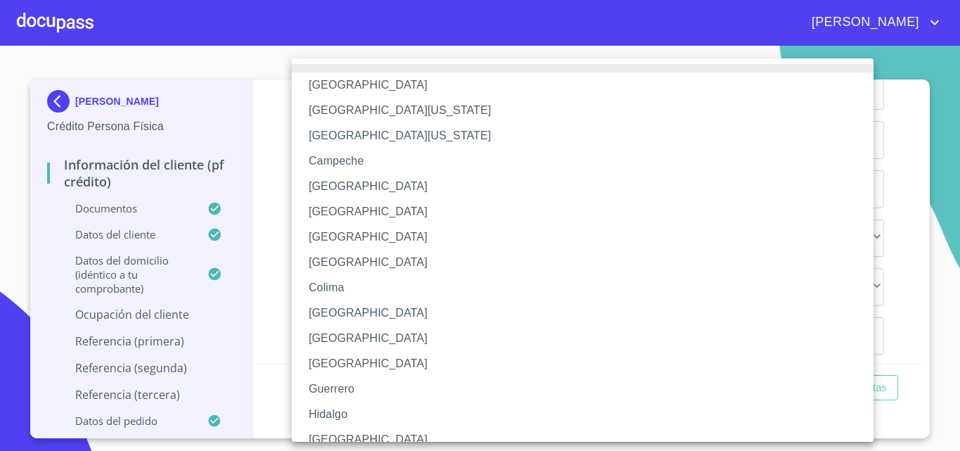
click at [340, 432] on li "[GEOGRAPHIC_DATA]" at bounding box center [588, 439] width 592 height 25
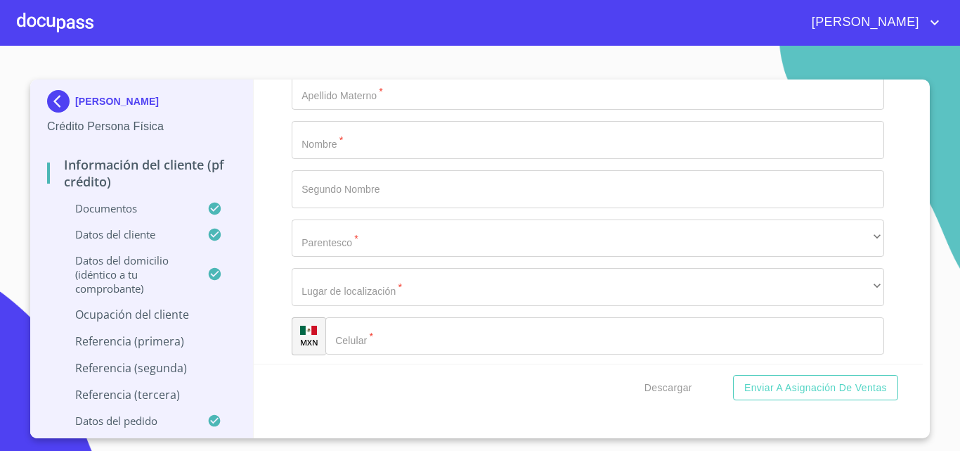
type input "[PERSON_NAME]"
type input "DUEÑA"
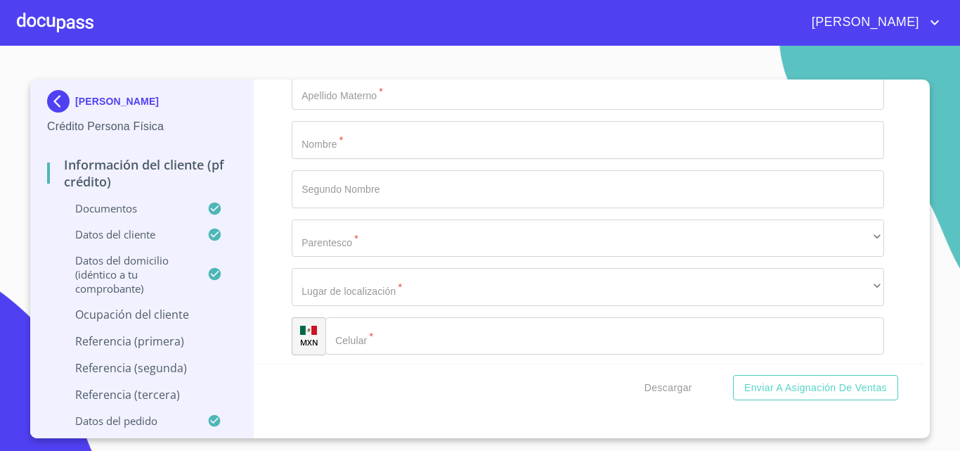
type input "[PHONE_NUMBER]"
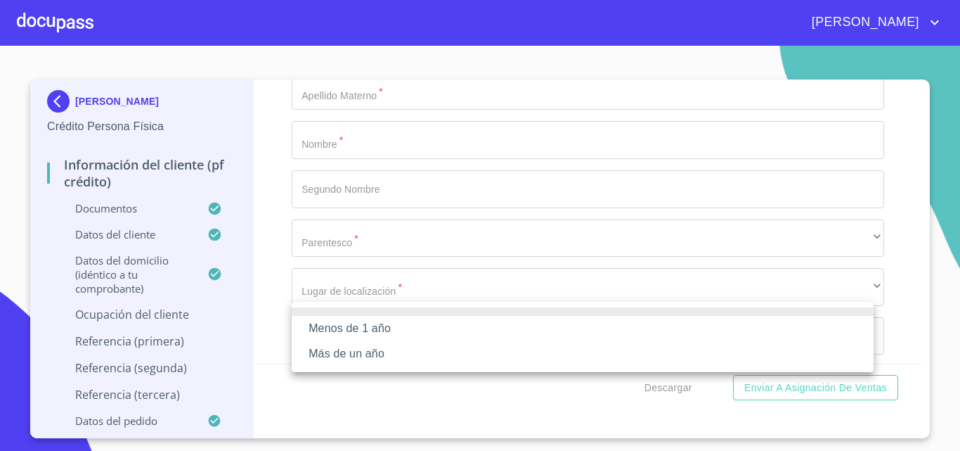
click at [362, 348] on li "Más de un año" at bounding box center [583, 353] width 582 height 25
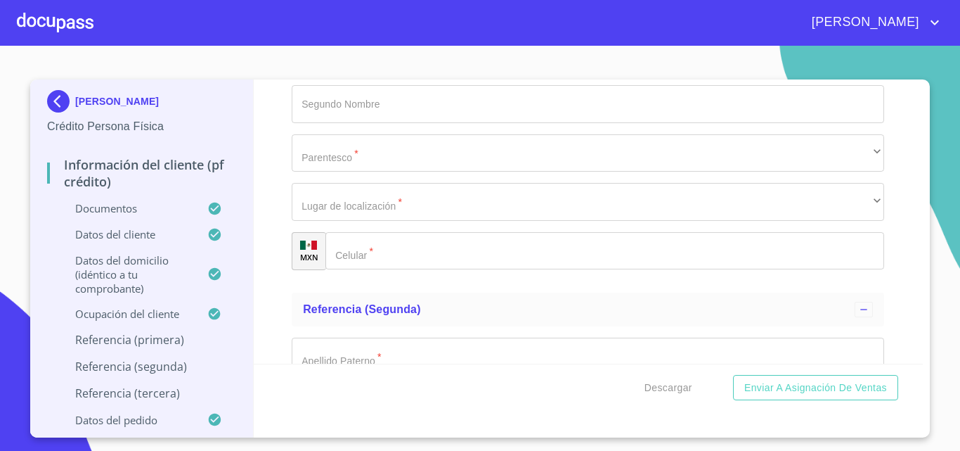
scroll to position [6888, 0]
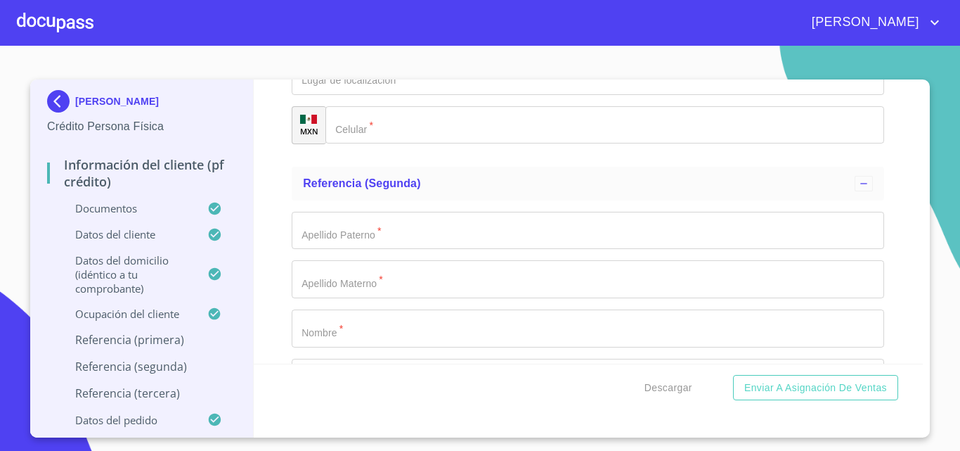
type input "m"
type input "[PERSON_NAME]"
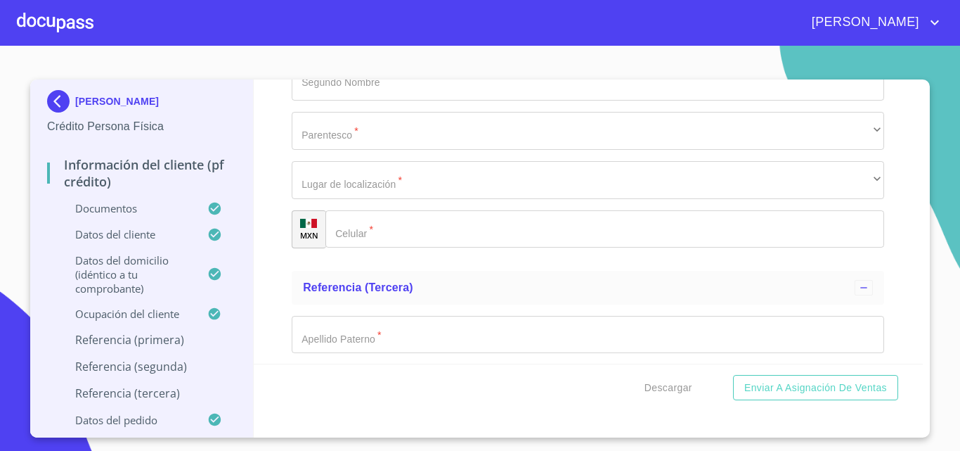
scroll to position [7183, 0]
type input "[PERSON_NAME]"
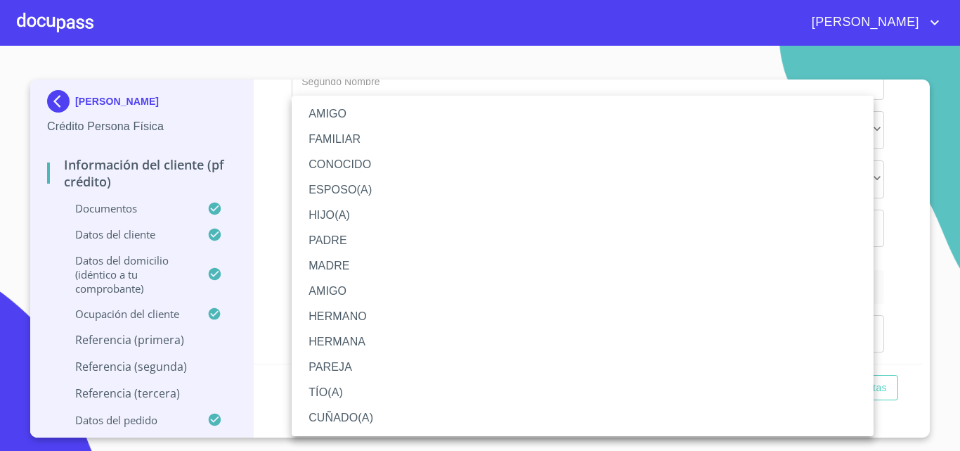
click at [339, 271] on li "MADRE" at bounding box center [583, 265] width 582 height 25
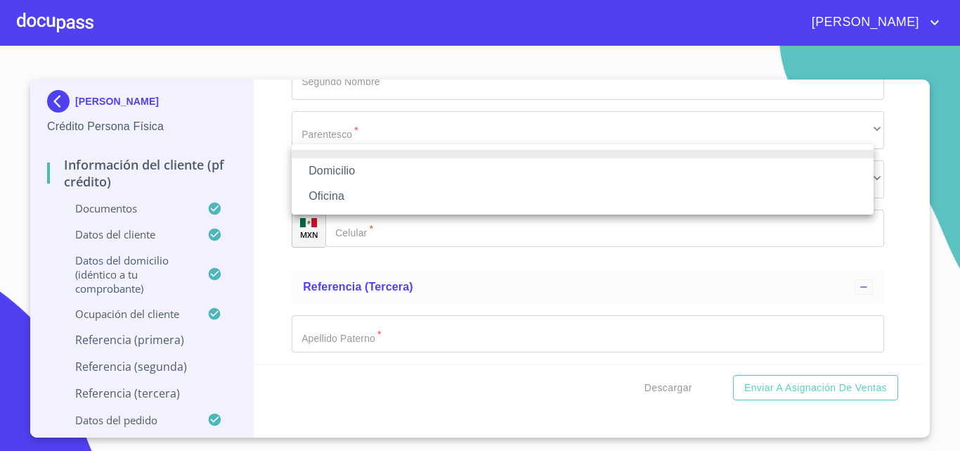
click at [386, 169] on li "Domicilio" at bounding box center [583, 170] width 582 height 25
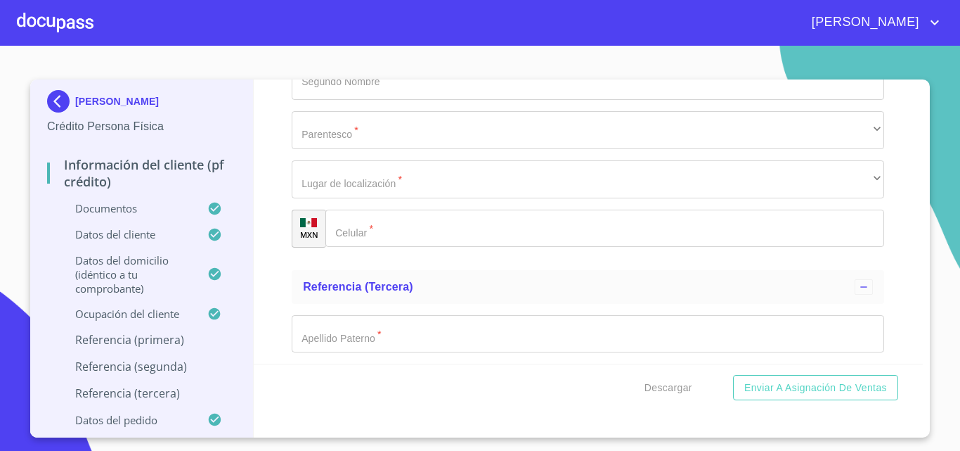
type input "[PHONE_NUMBER]"
type input "[PERSON_NAME]"
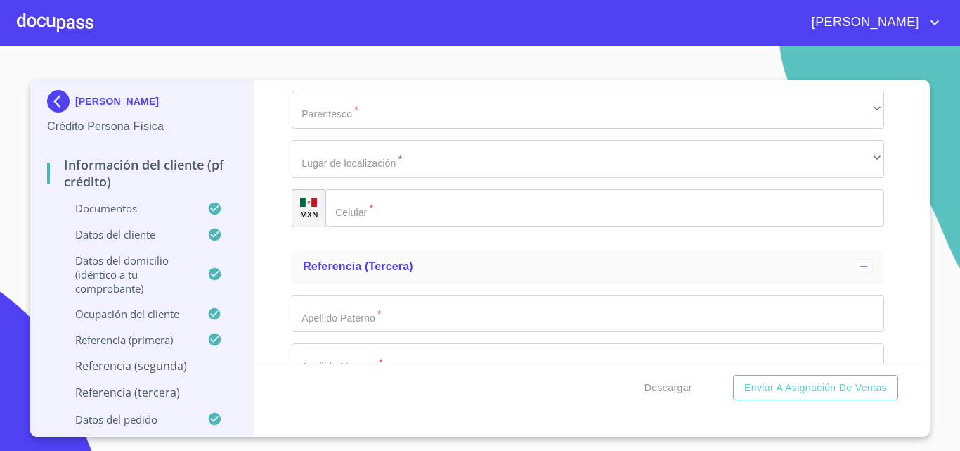
type input "Flores"
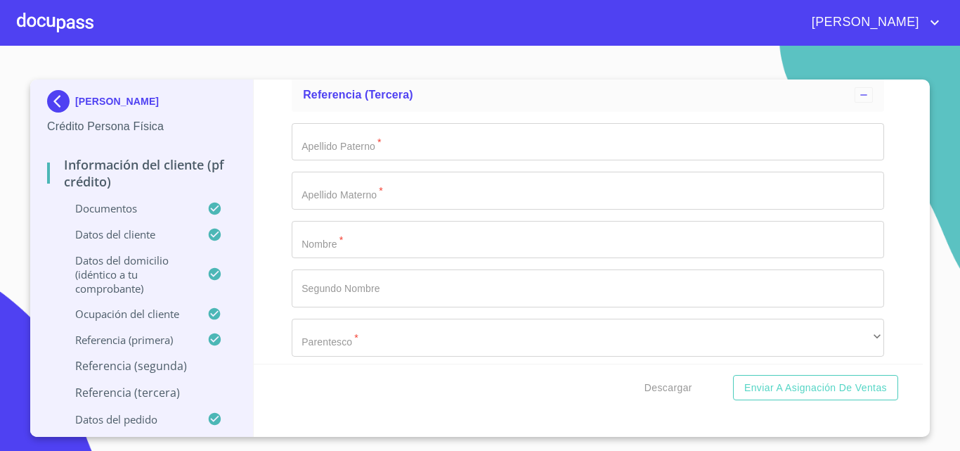
type input "[PERSON_NAME]"
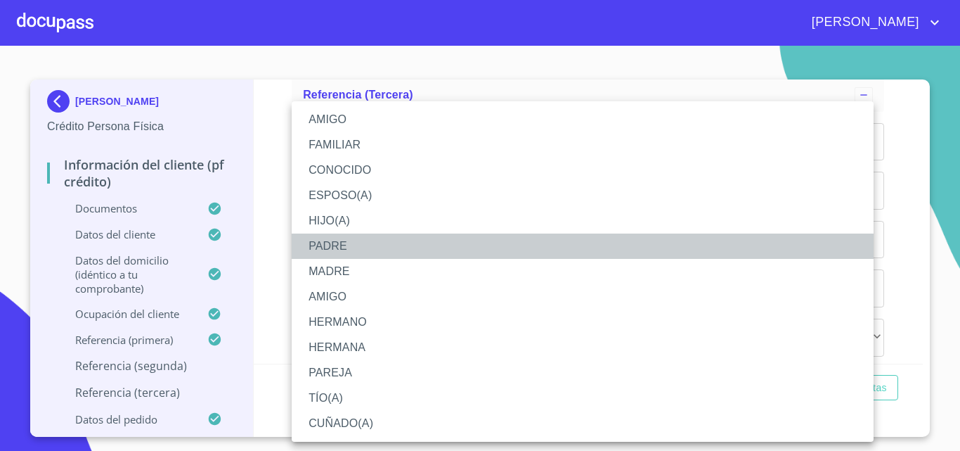
click at [374, 250] on li "PADRE" at bounding box center [583, 245] width 582 height 25
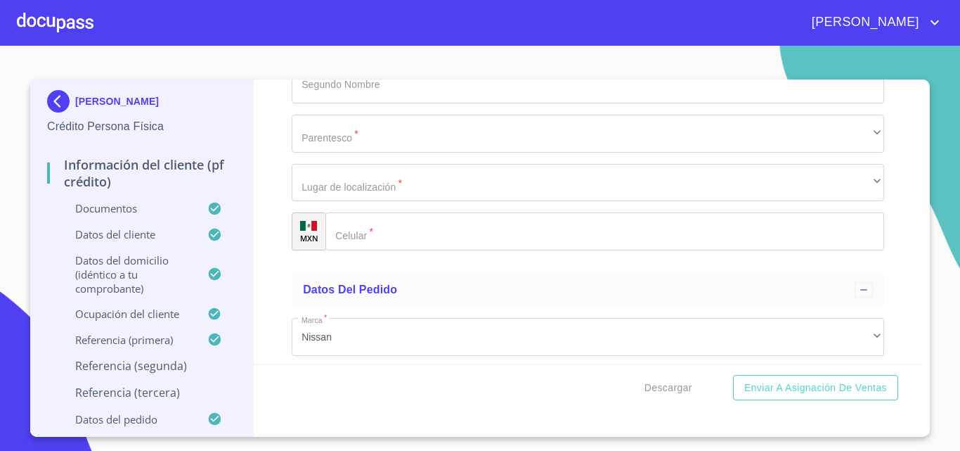
scroll to position [7586, 0]
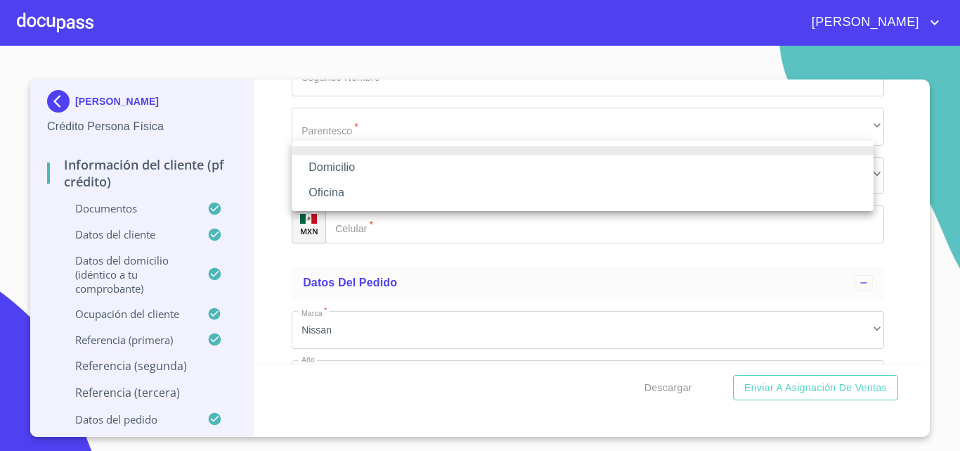
click at [363, 172] on li "Domicilio" at bounding box center [583, 167] width 582 height 25
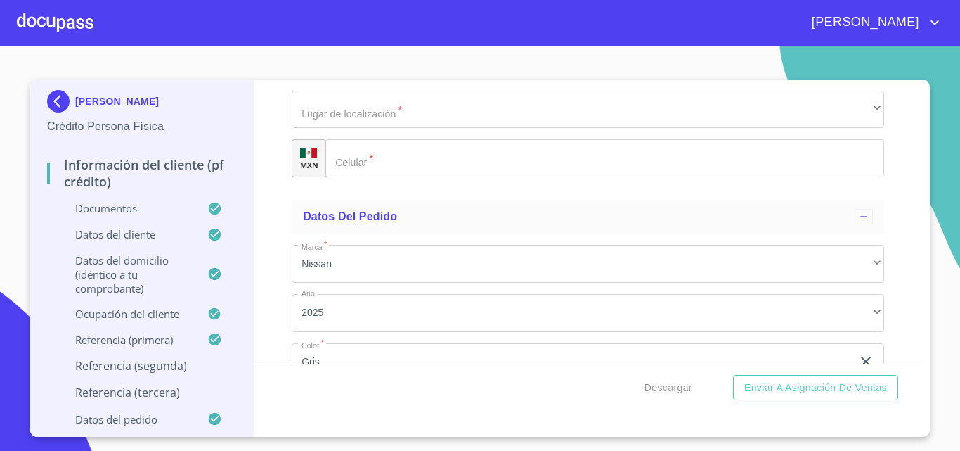
scroll to position [7656, 0]
type input "[PHONE_NUMBER]"
type input "Coyas"
type input "[PERSON_NAME]"
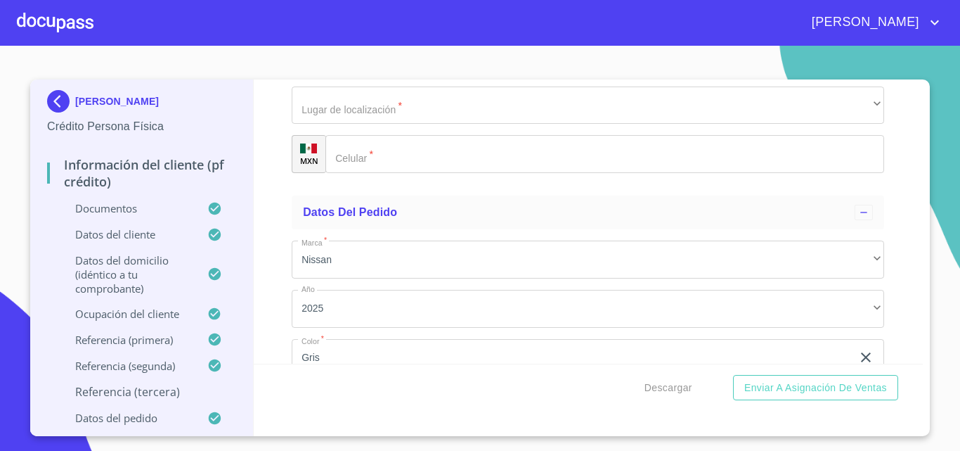
type input "t"
type input "Tizini"
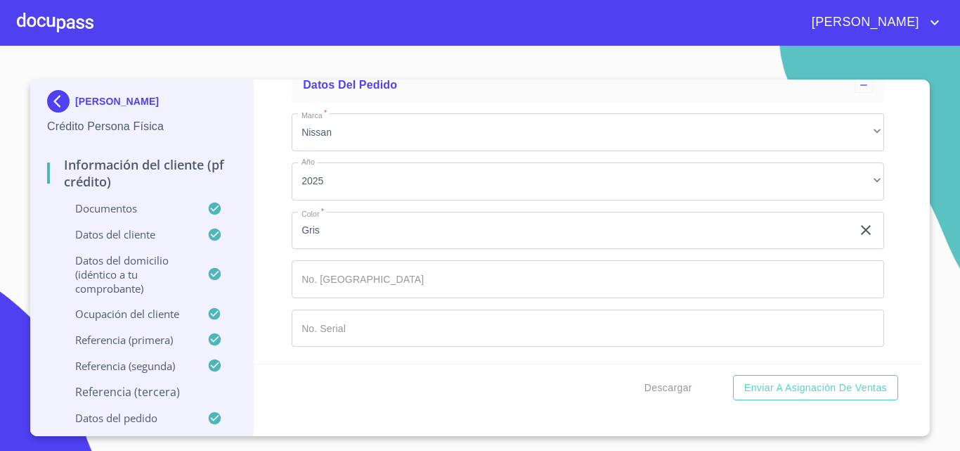
type input "[PERSON_NAME]"
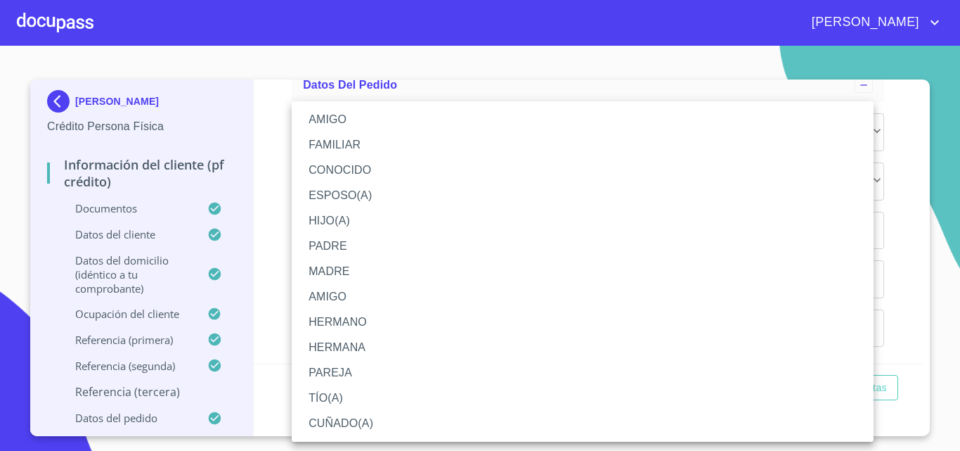
click at [340, 148] on li "FAMILIAR" at bounding box center [583, 144] width 582 height 25
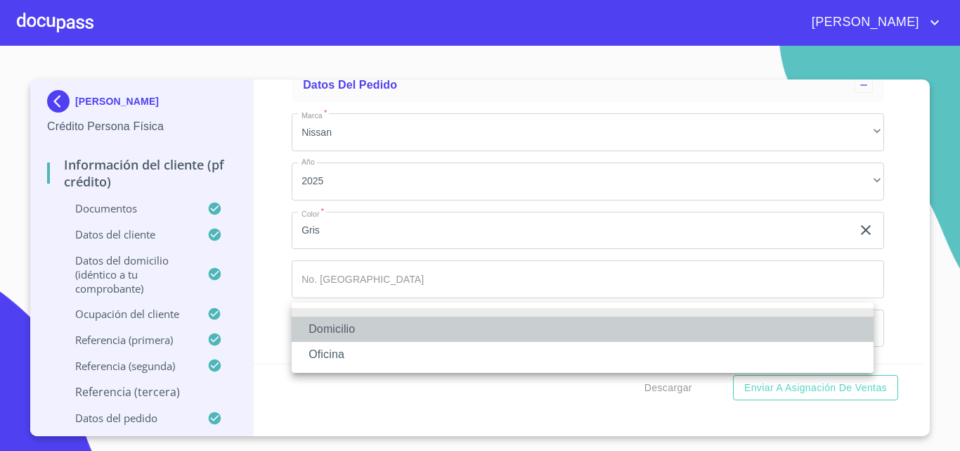
click at [396, 327] on li "Domicilio" at bounding box center [583, 328] width 582 height 25
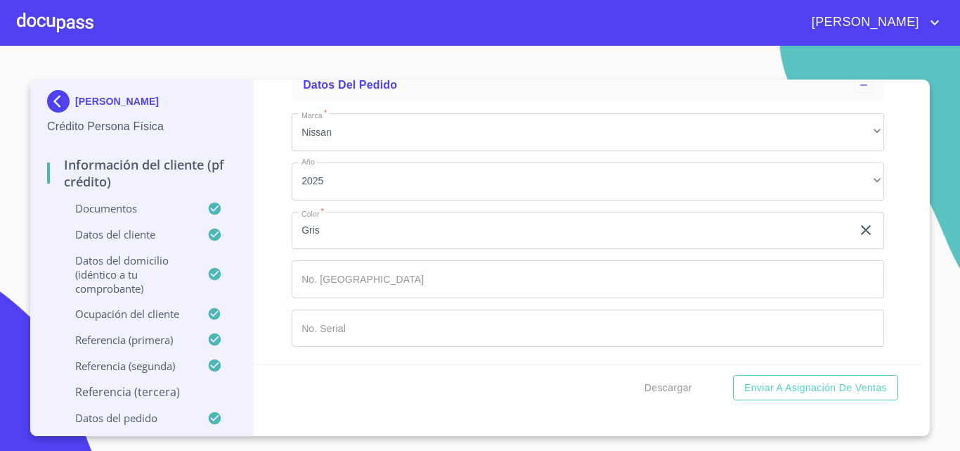
scroll to position [8105, 0]
click at [424, 46] on input "Documento de identificación.   *" at bounding box center [623, 27] width 524 height 38
type input "[PHONE_NUMBER]"
click at [261, 256] on div "Información del cliente (PF crédito) Documentos Documento de identificación.   …" at bounding box center [589, 221] width 670 height 284
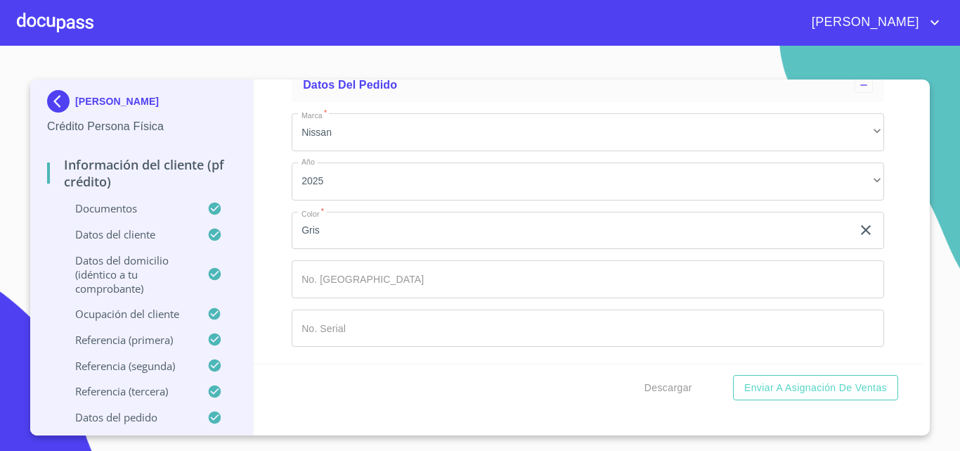
scroll to position [8165, 0]
click at [679, 390] on span "Descargar" at bounding box center [668, 388] width 48 height 18
click at [675, 397] on button "Descargar" at bounding box center [668, 388] width 59 height 26
